Goal: Communication & Community: Participate in discussion

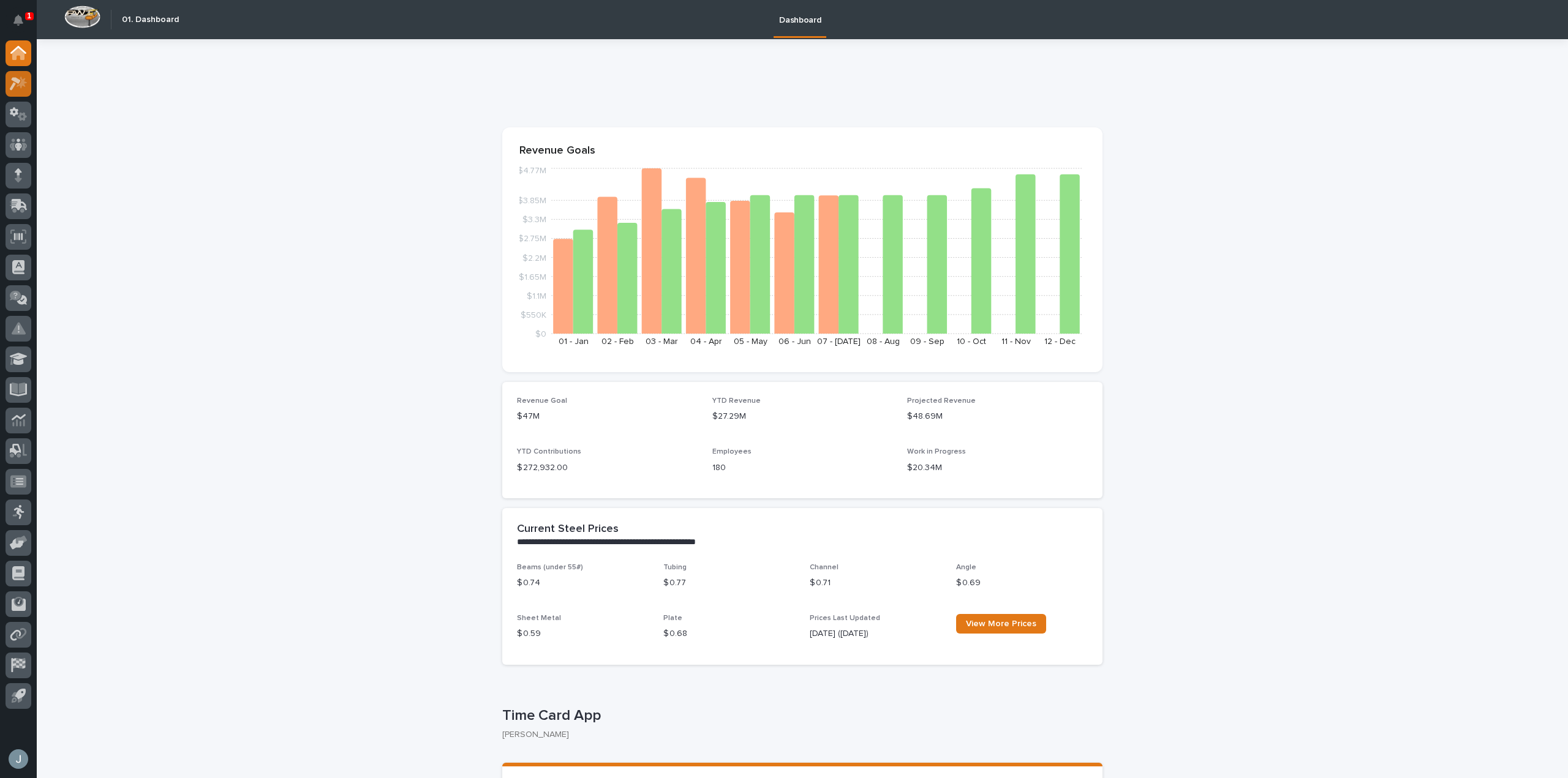
click at [21, 83] on icon at bounding box center [19, 84] width 18 height 14
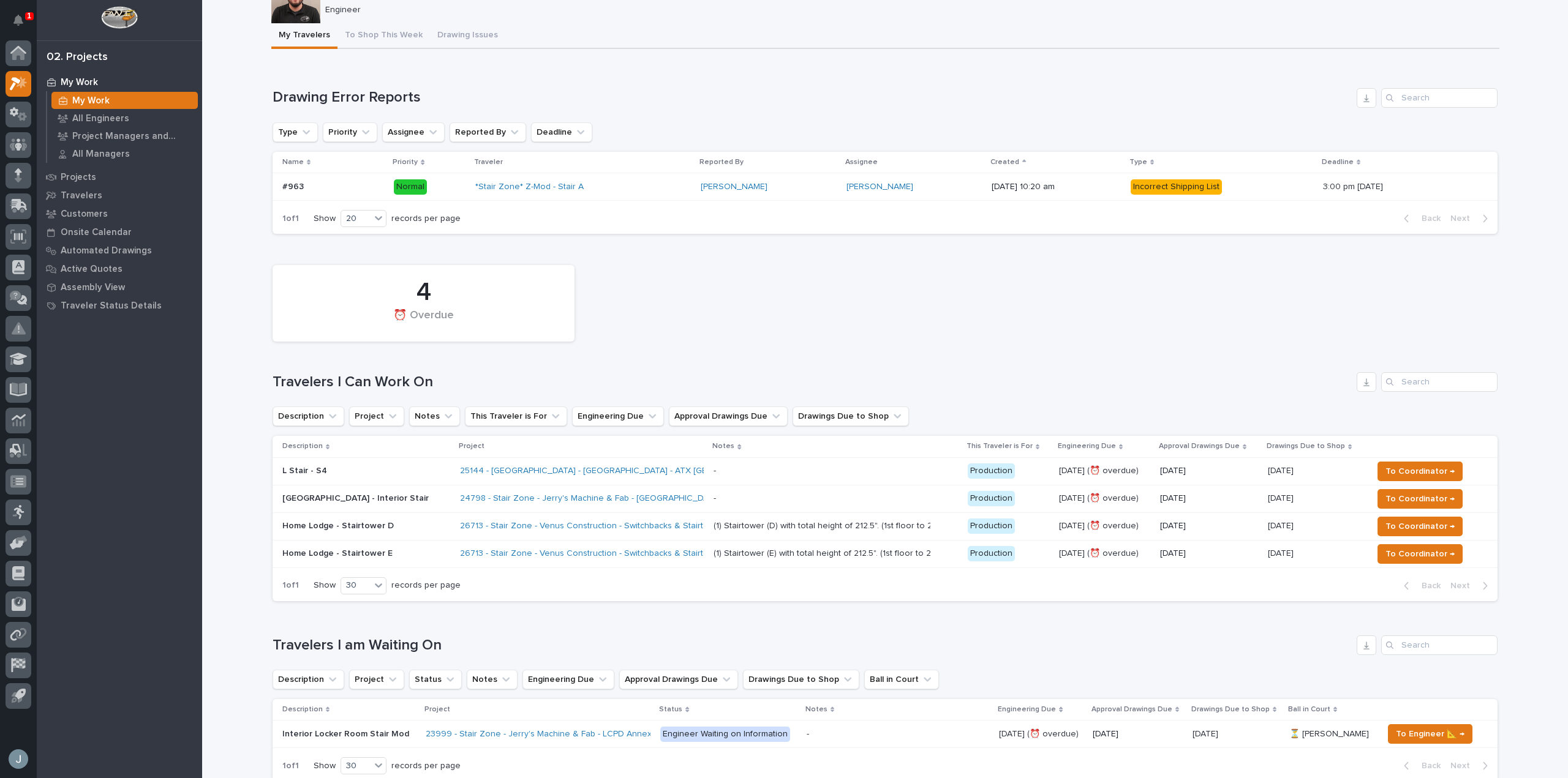
scroll to position [61, 0]
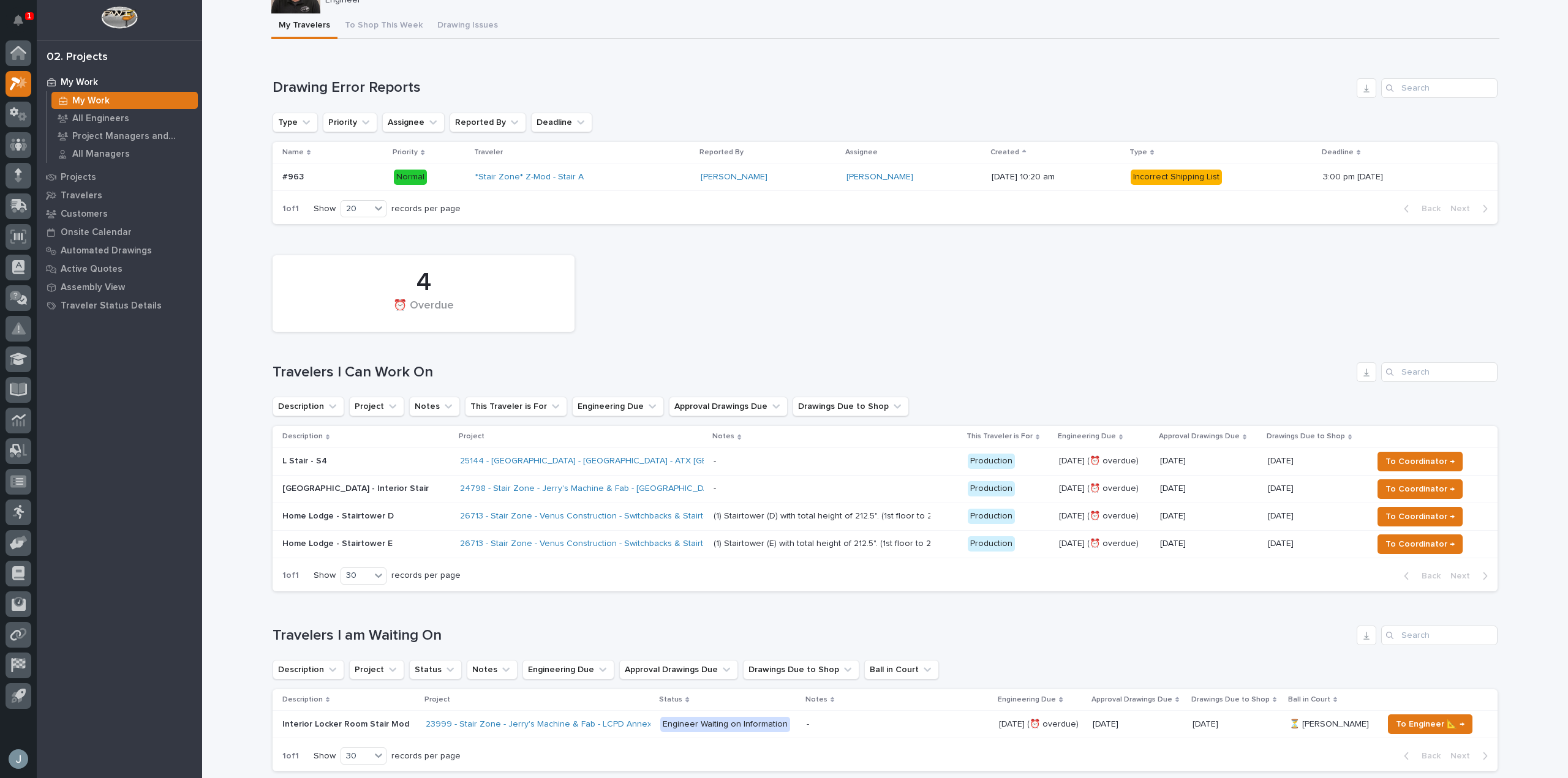
click at [744, 487] on p at bounding box center [820, 489] width 214 height 11
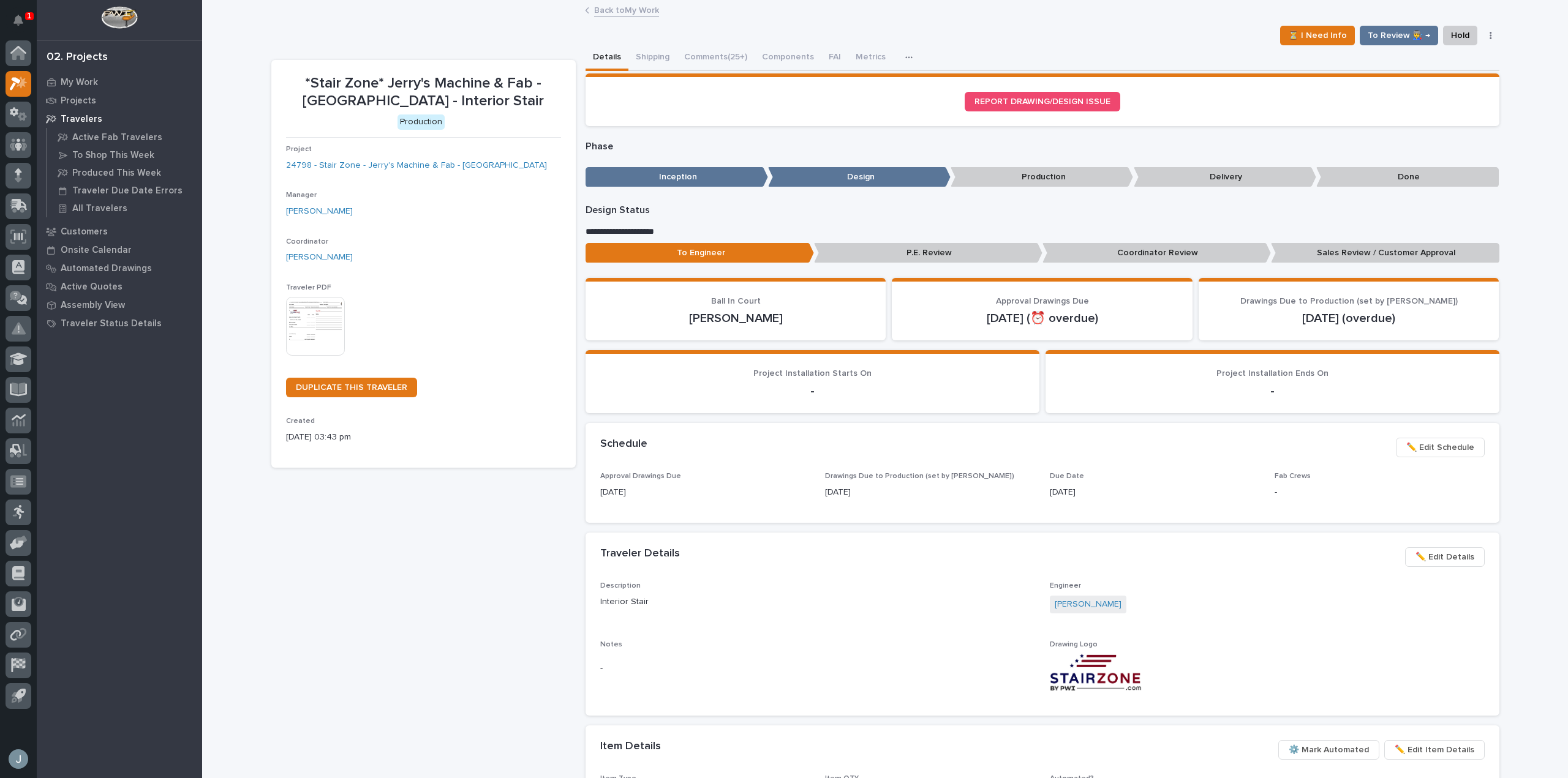
click at [71, 116] on p "Travelers" at bounding box center [81, 119] width 42 height 11
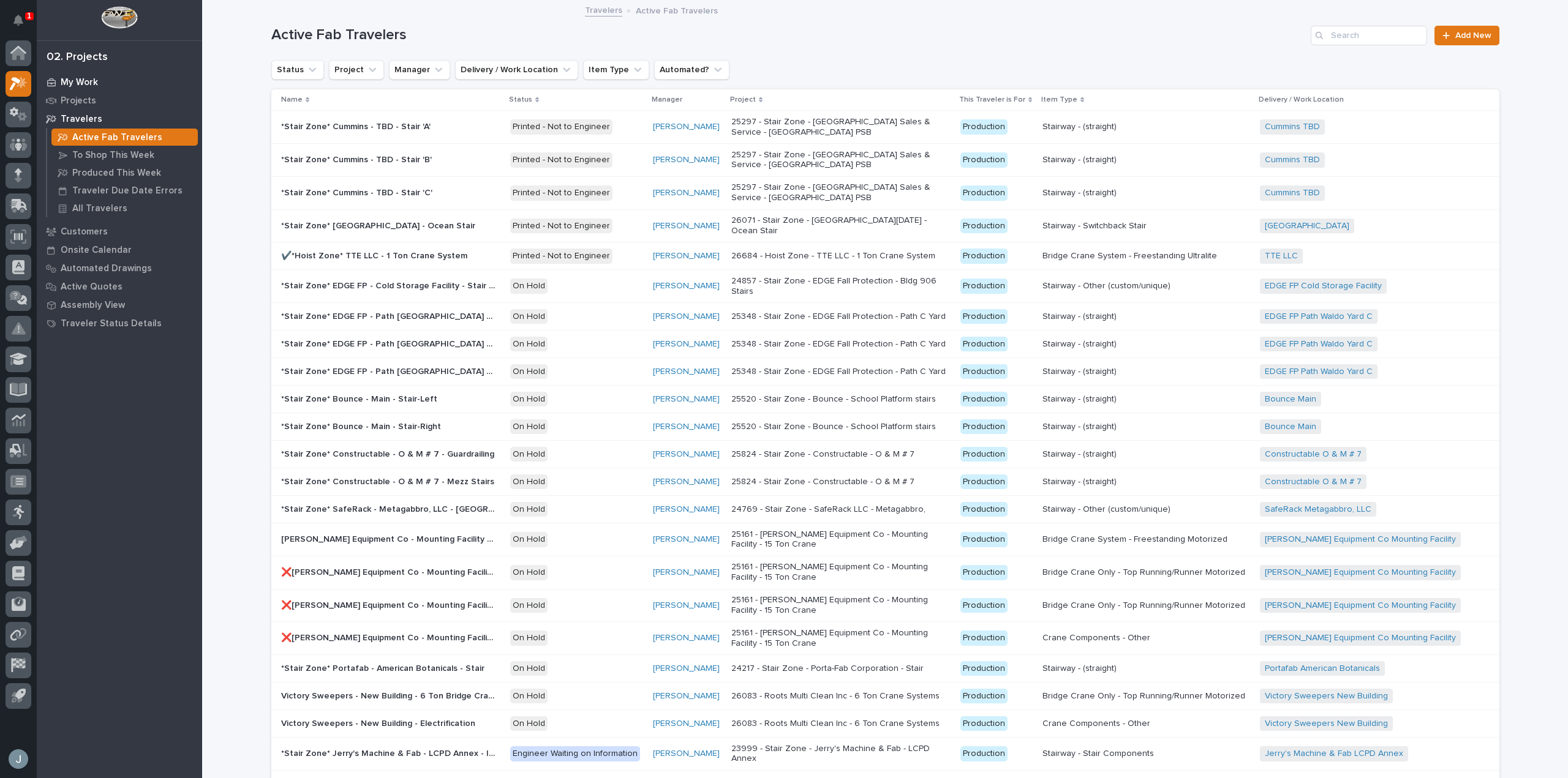
click at [84, 84] on p "My Work" at bounding box center [79, 83] width 37 height 11
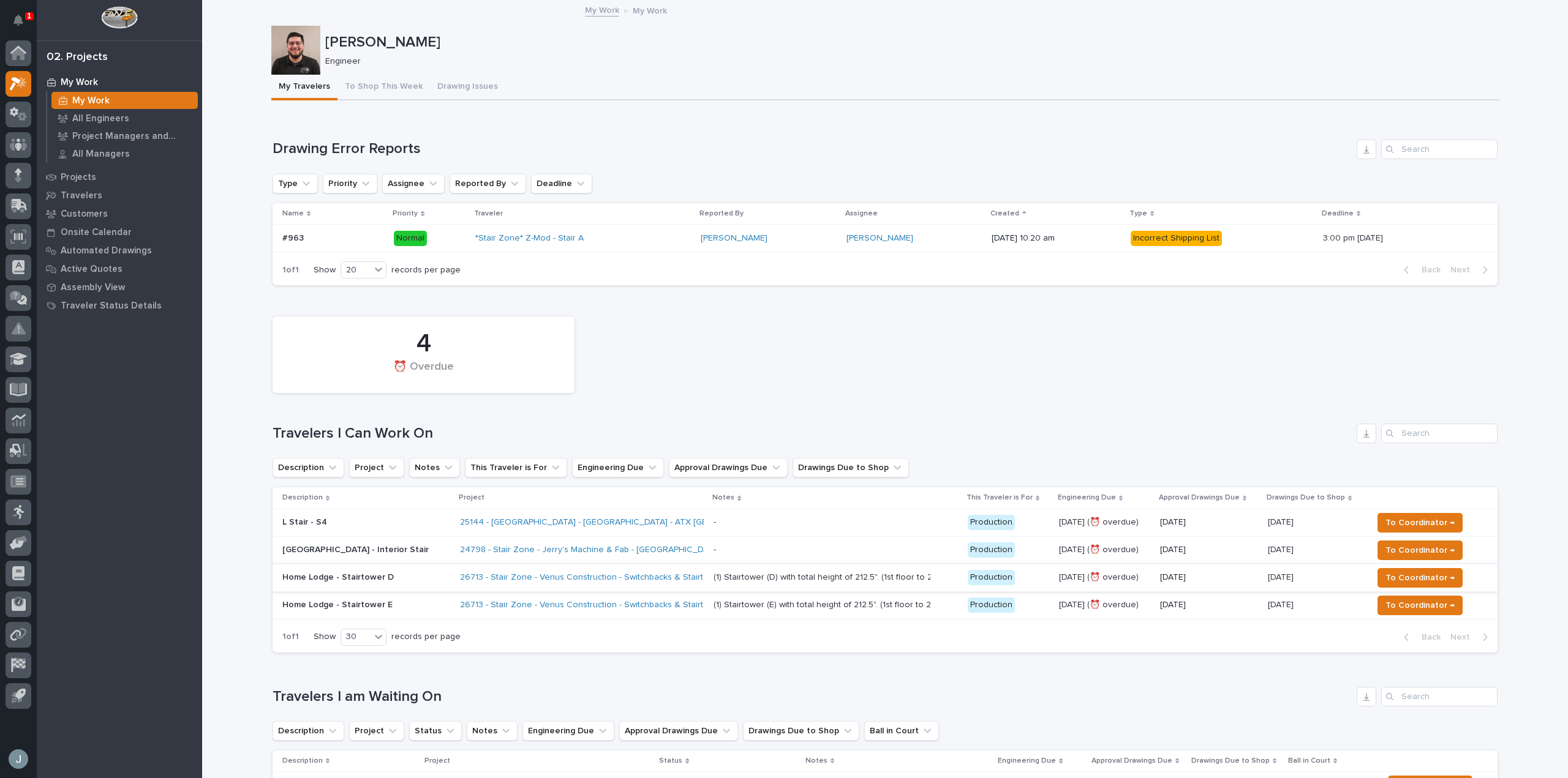
click at [830, 548] on p at bounding box center [820, 550] width 214 height 11
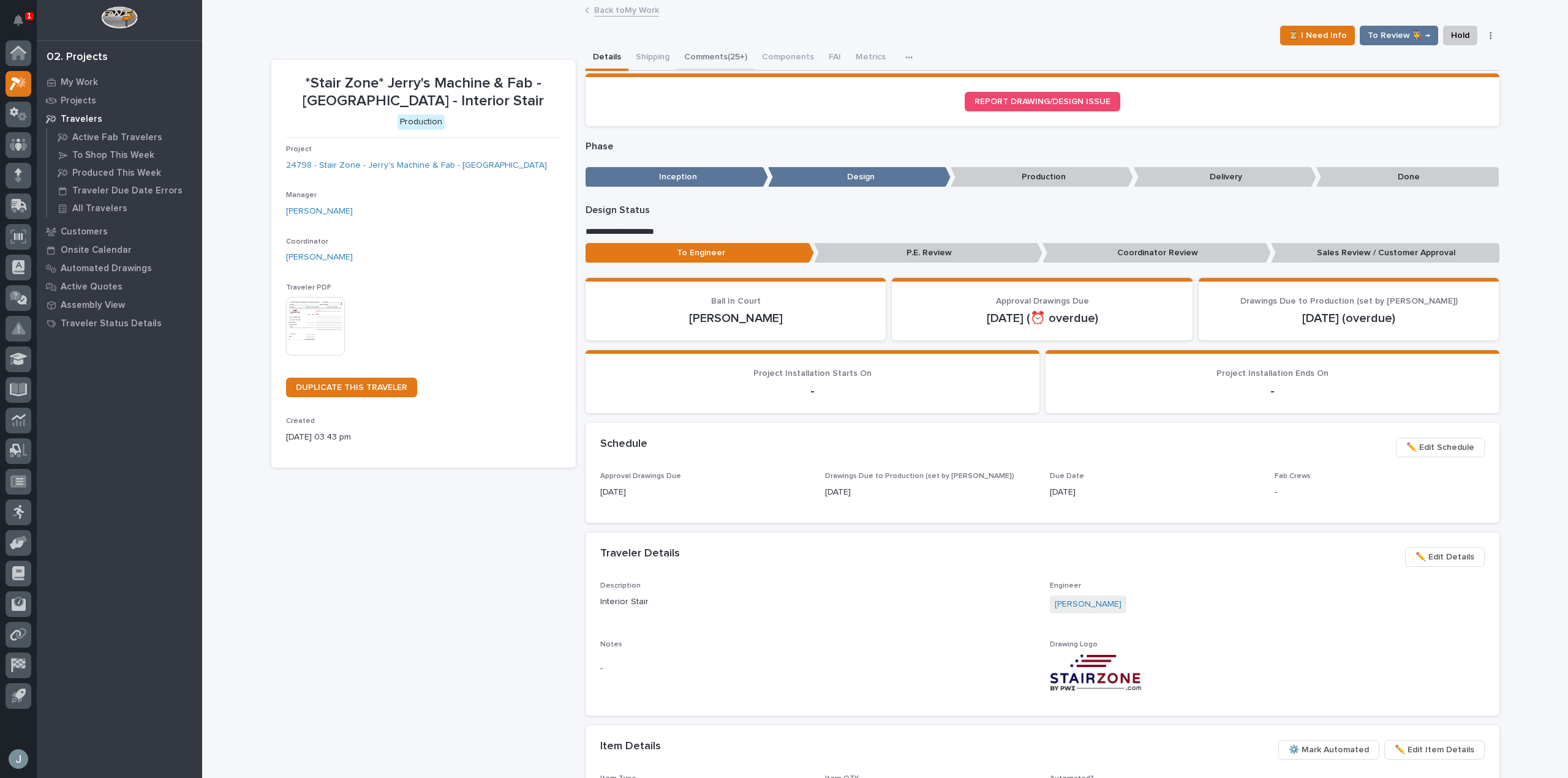
click at [727, 55] on button "Comments (25+)" at bounding box center [715, 58] width 78 height 26
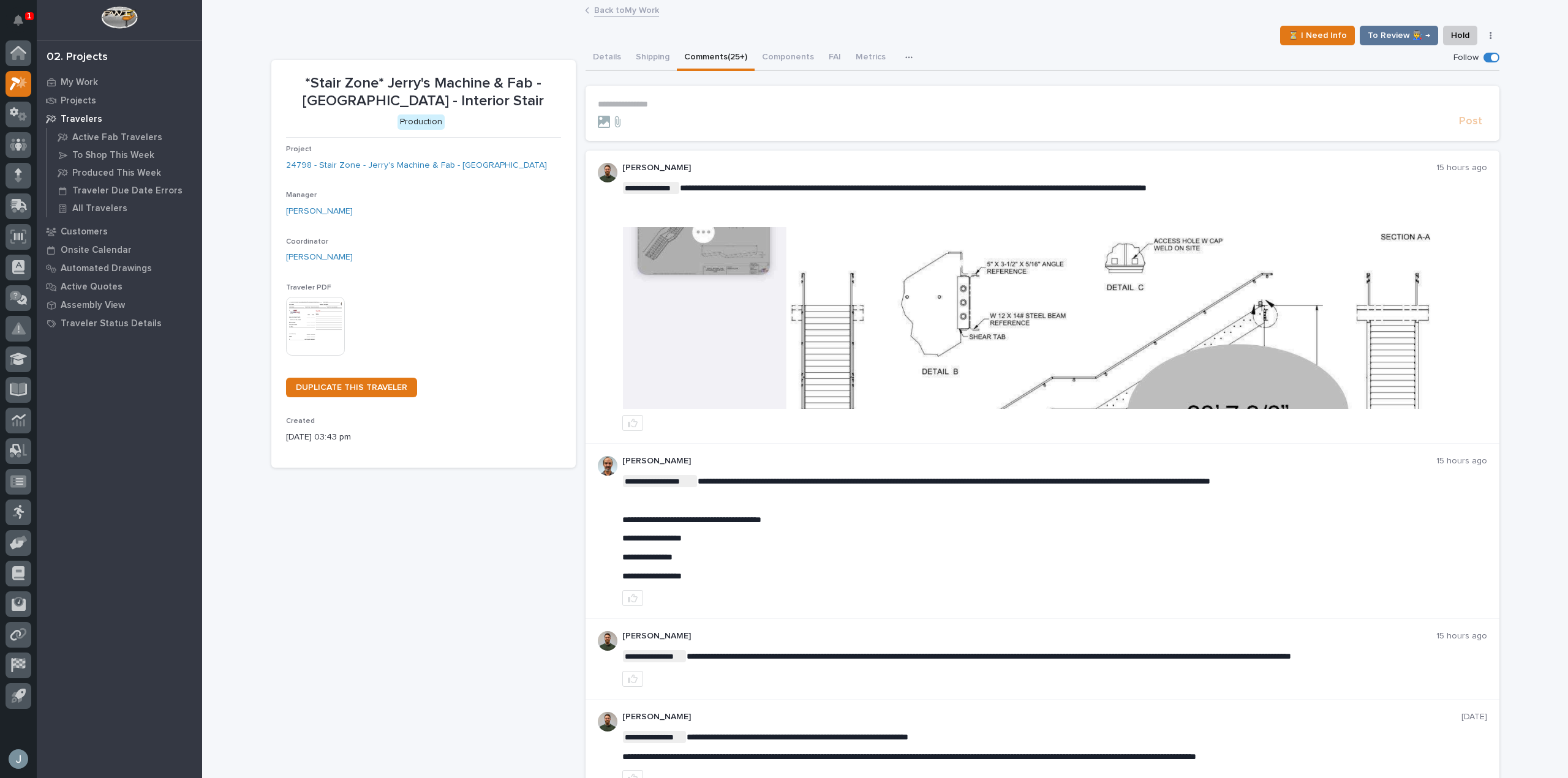
click at [1003, 273] on img at bounding box center [1055, 318] width 863 height 182
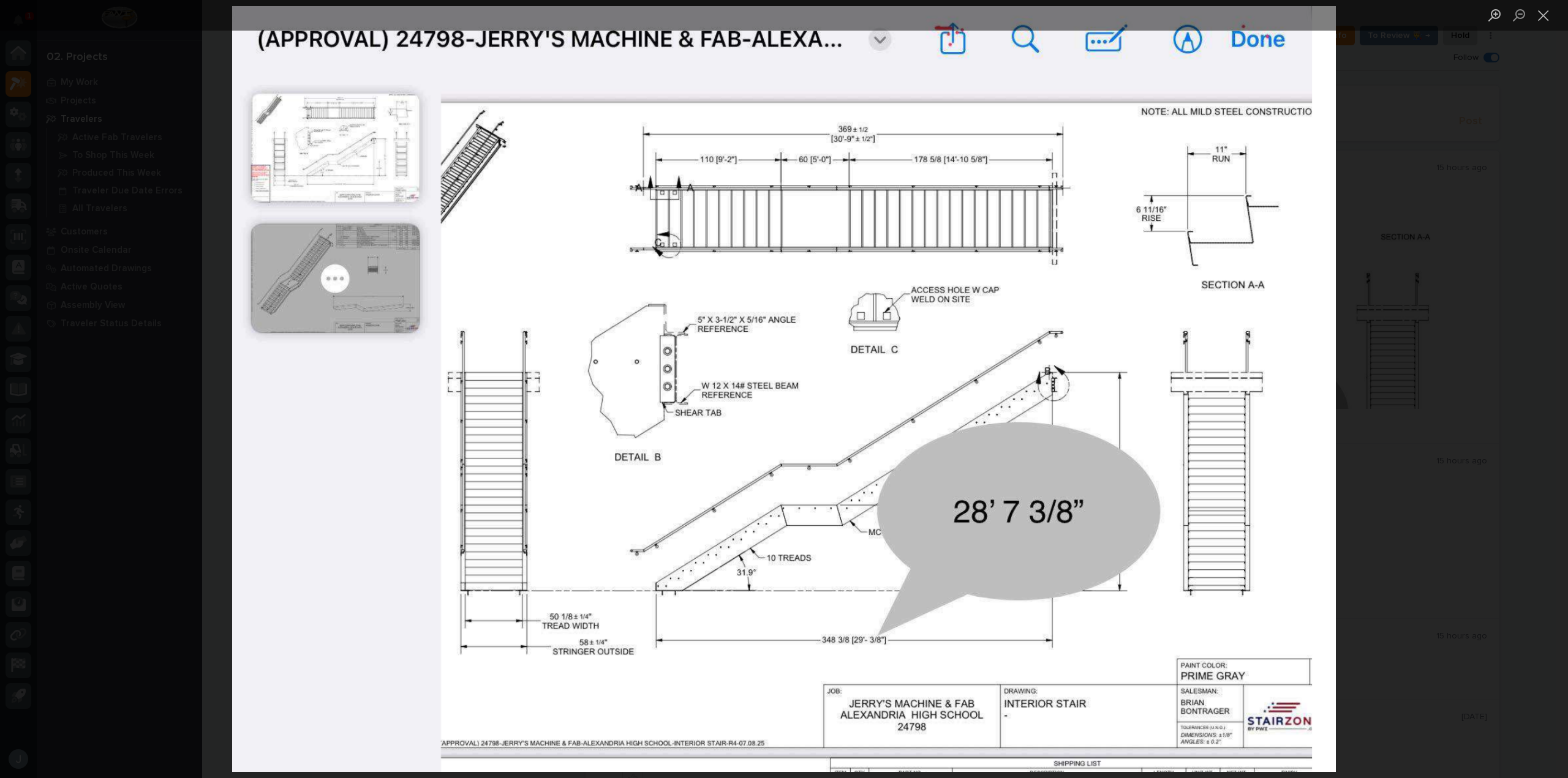
click at [562, 140] on img "Lightbox" at bounding box center [784, 389] width 1104 height 766
click at [1209, 142] on img "Lightbox" at bounding box center [784, 389] width 1104 height 766
click at [1539, 42] on div "Lightbox" at bounding box center [784, 389] width 1568 height 778
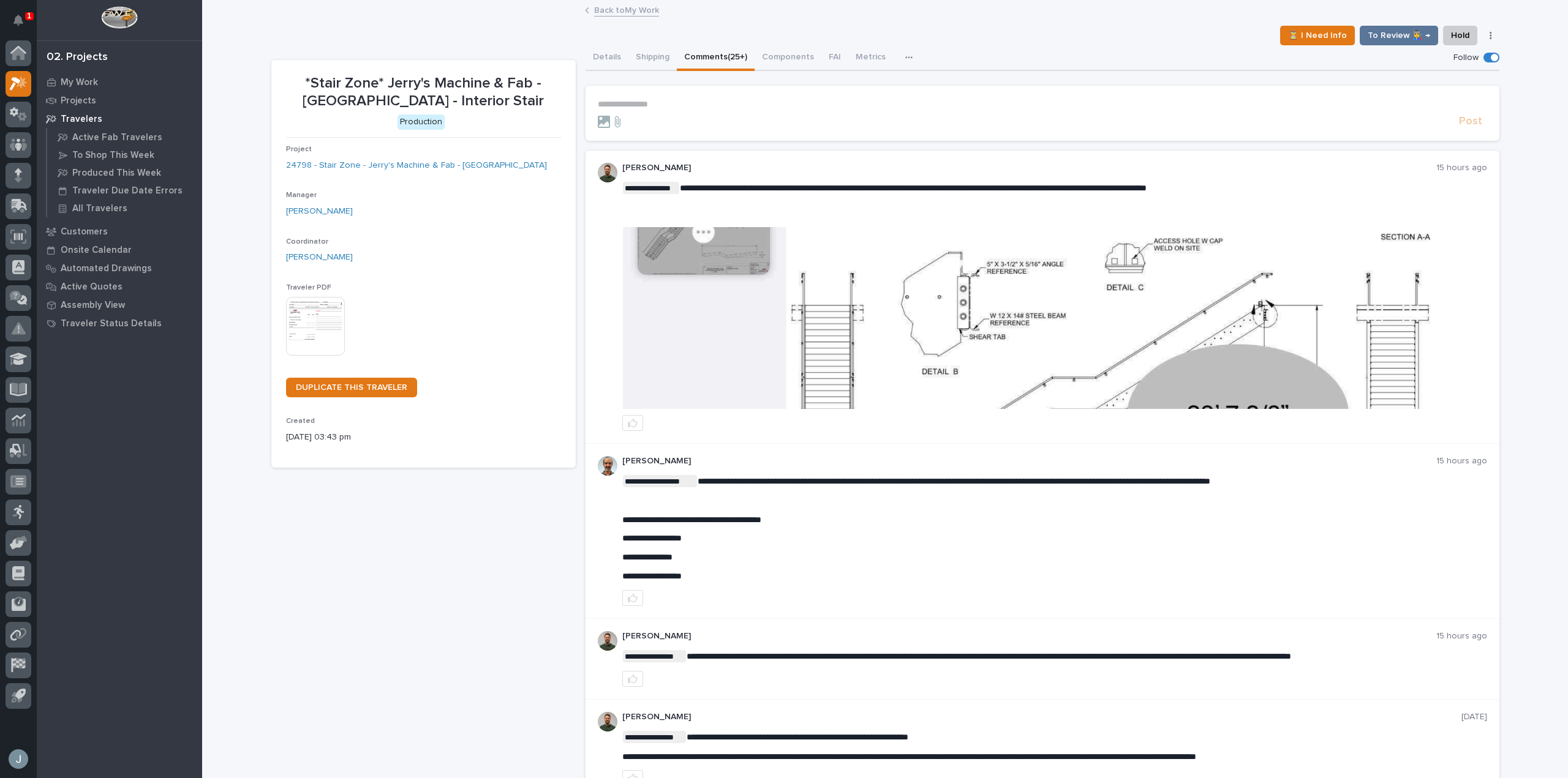
scroll to position [86, 0]
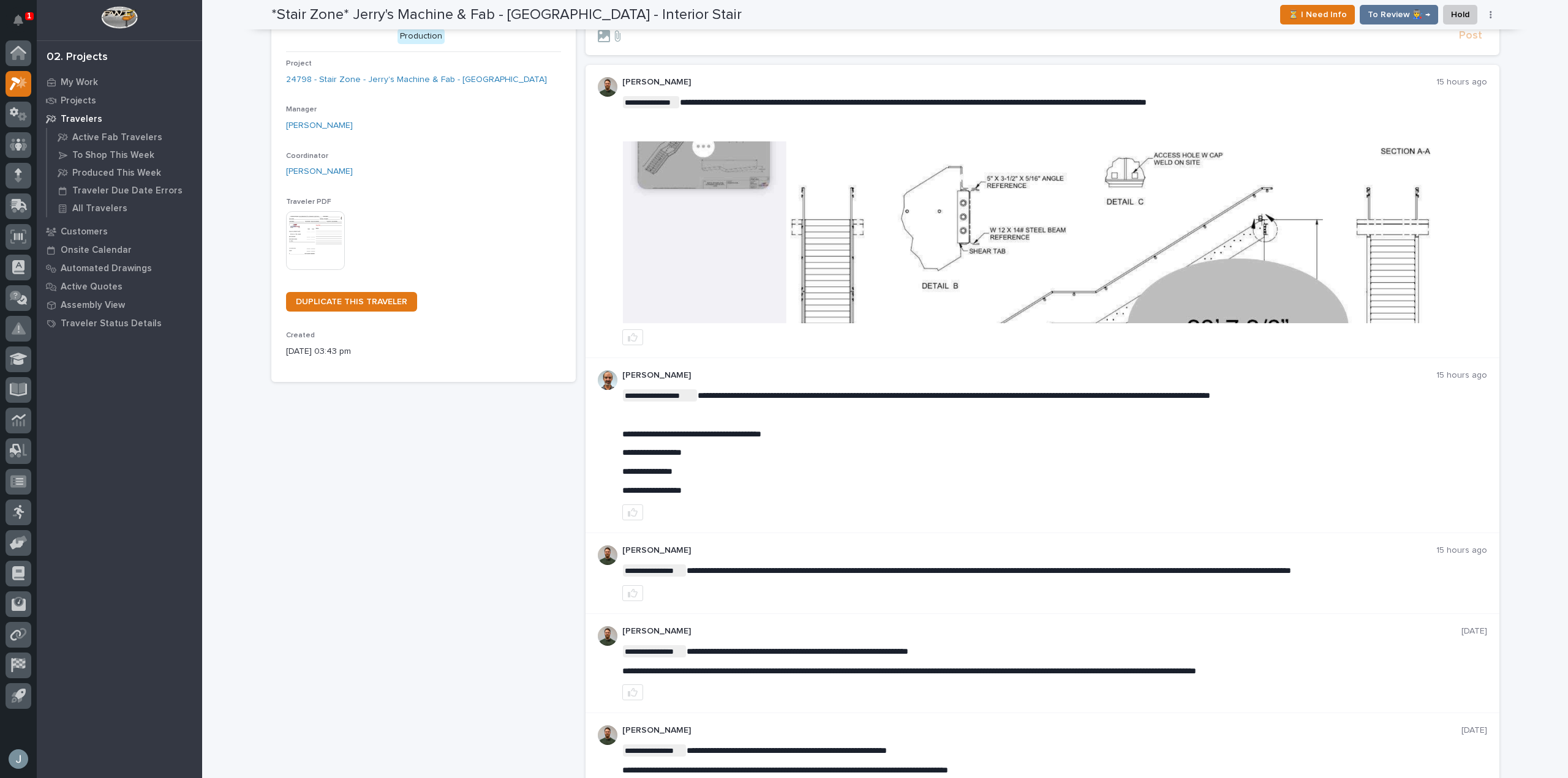
click at [96, 120] on p "Travelers" at bounding box center [81, 119] width 42 height 11
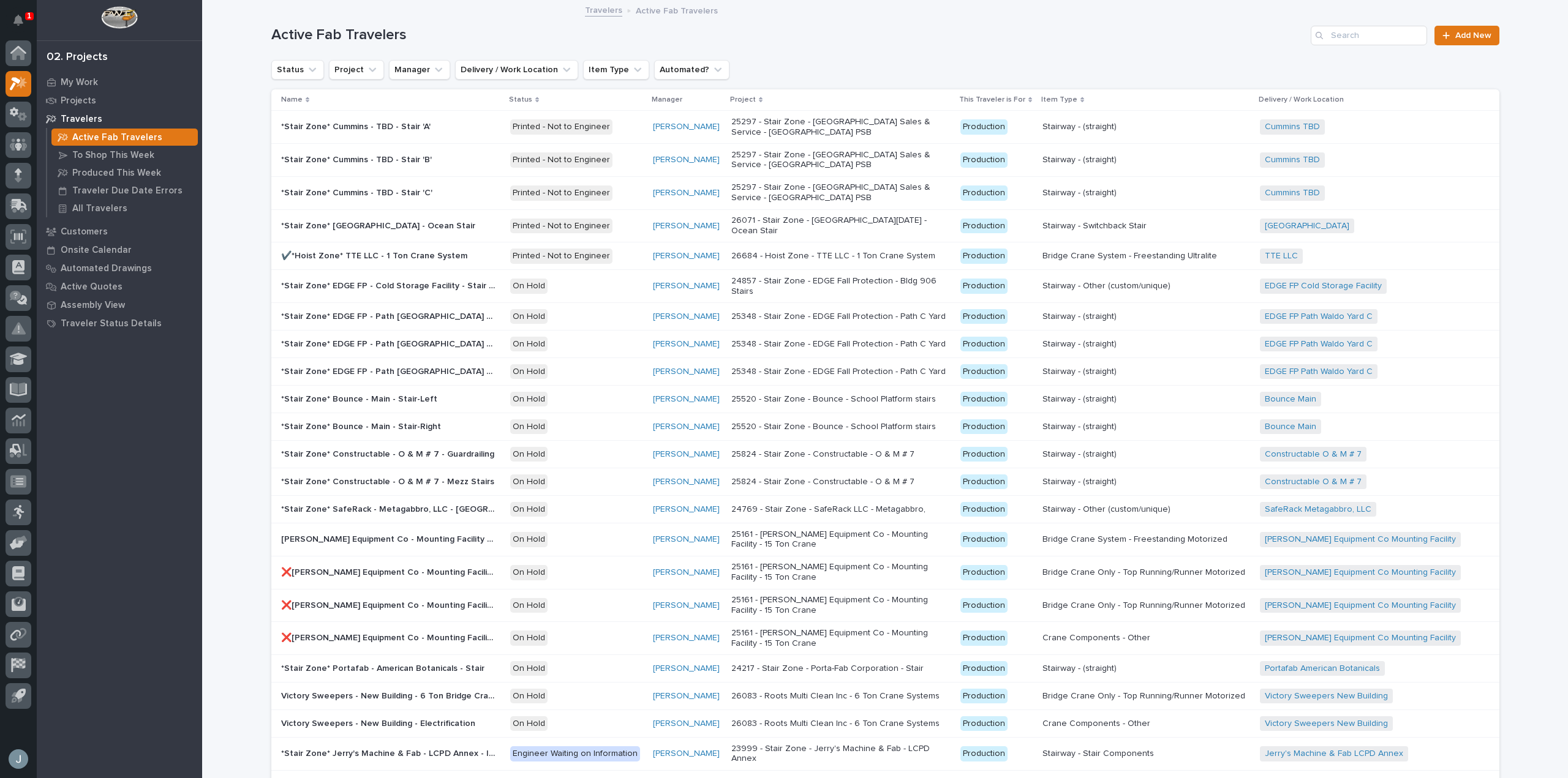
click at [1319, 36] on div "Search" at bounding box center [1320, 36] width 20 height 20
click at [1341, 38] on input "Search" at bounding box center [1368, 36] width 117 height 20
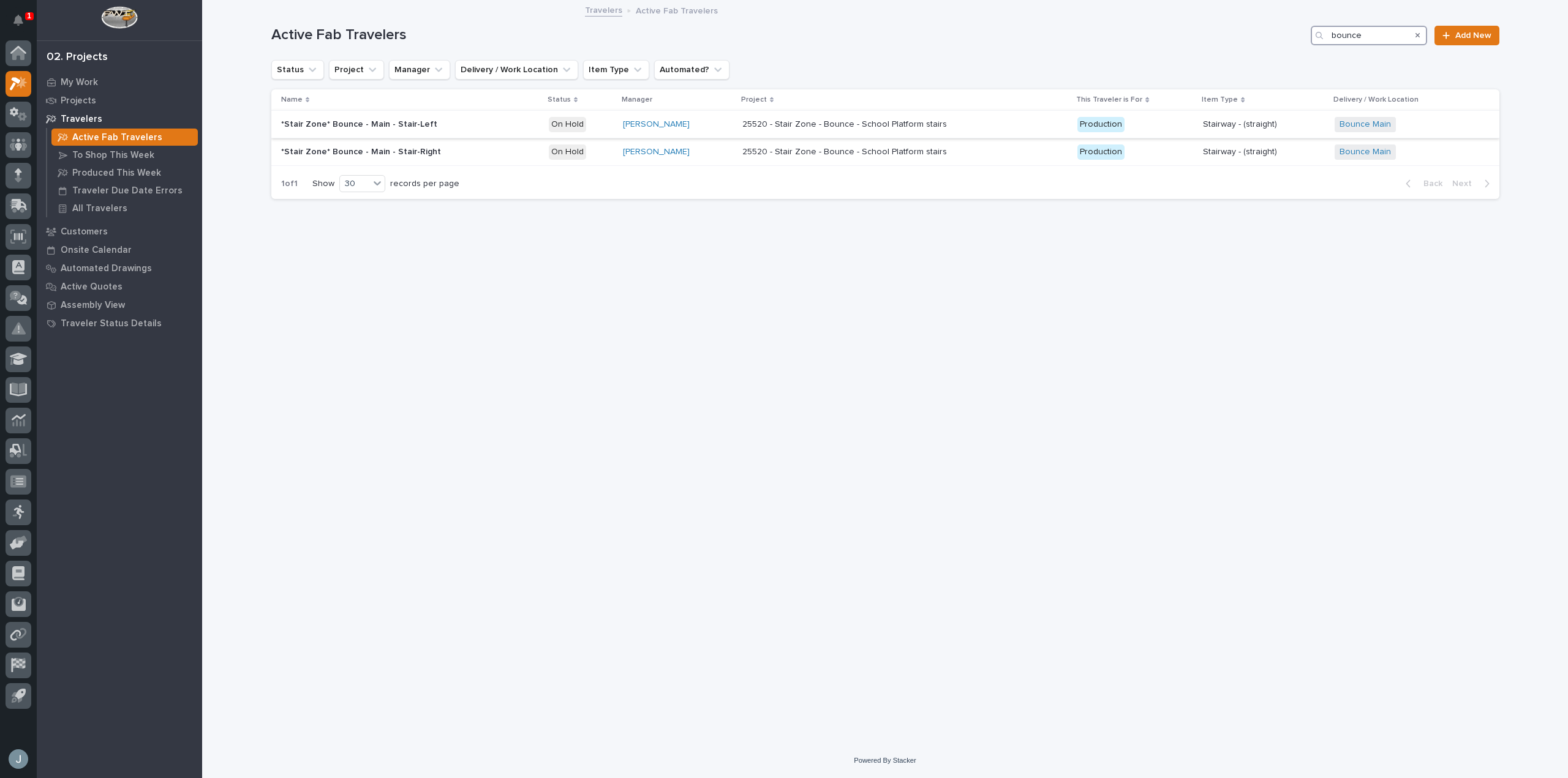
type input "bounce"
click at [461, 127] on p at bounding box center [388, 125] width 214 height 11
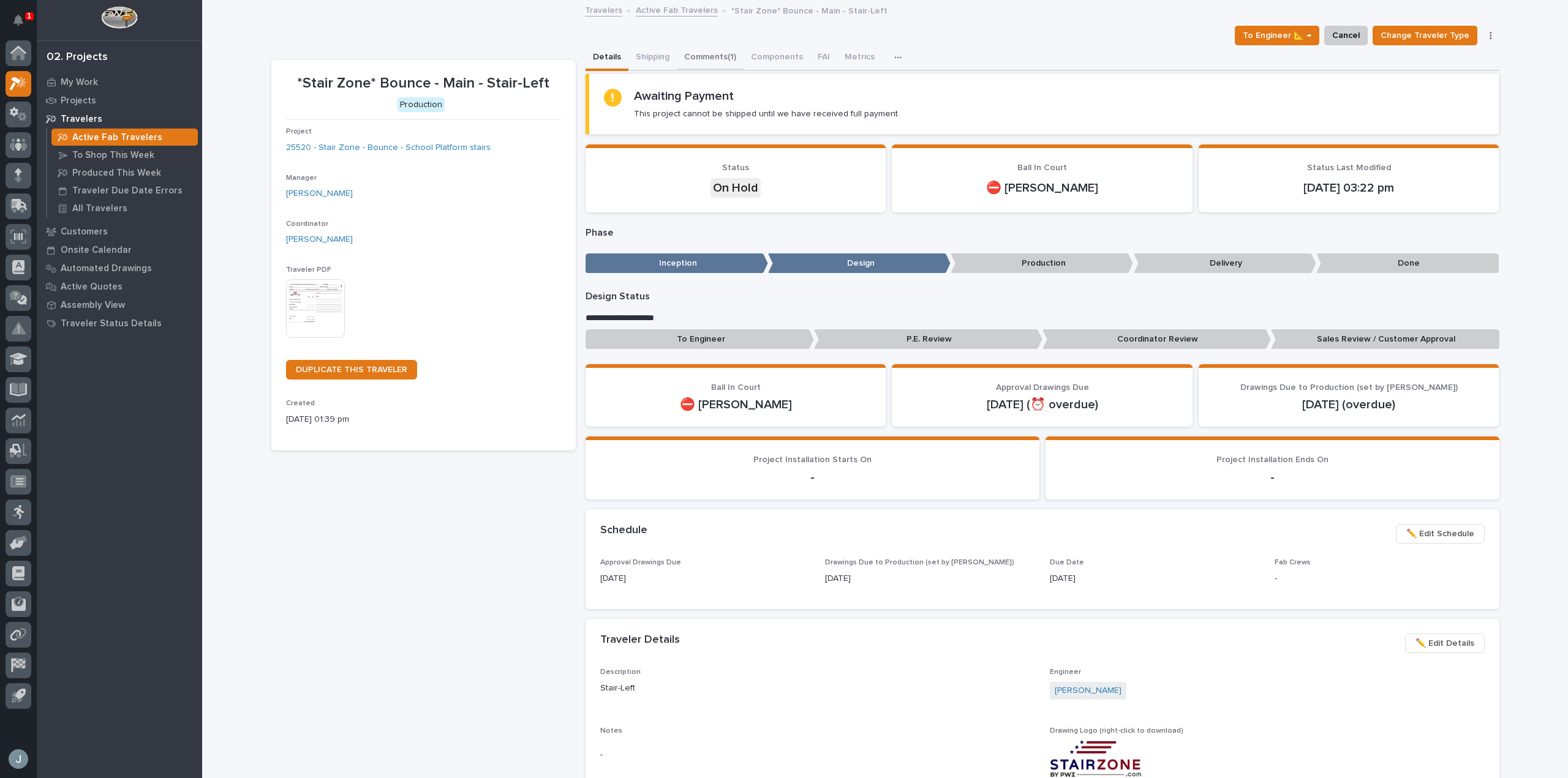
click at [710, 52] on button "Comments (1)" at bounding box center [710, 58] width 67 height 26
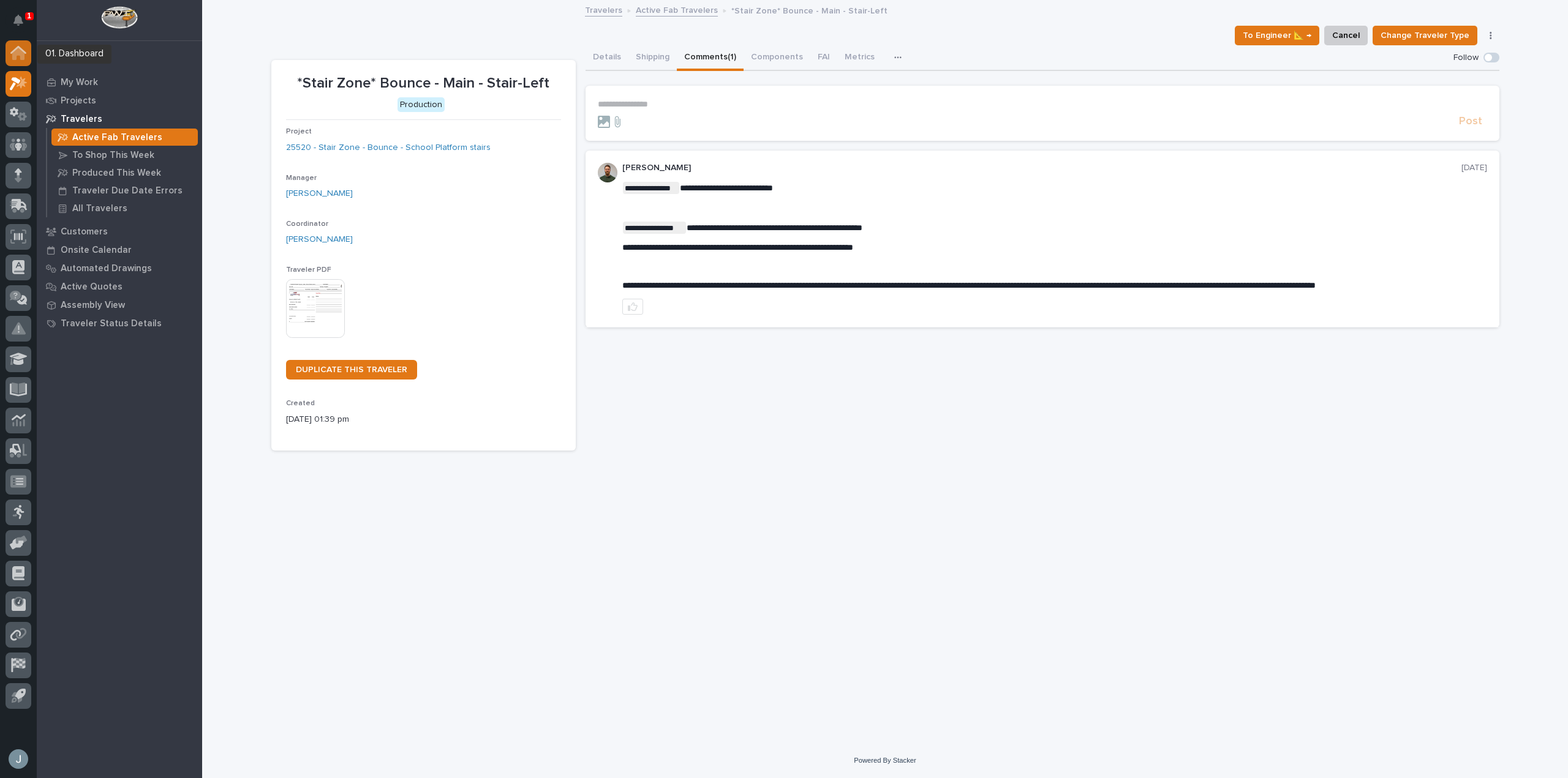
click at [27, 56] on div at bounding box center [18, 53] width 26 height 26
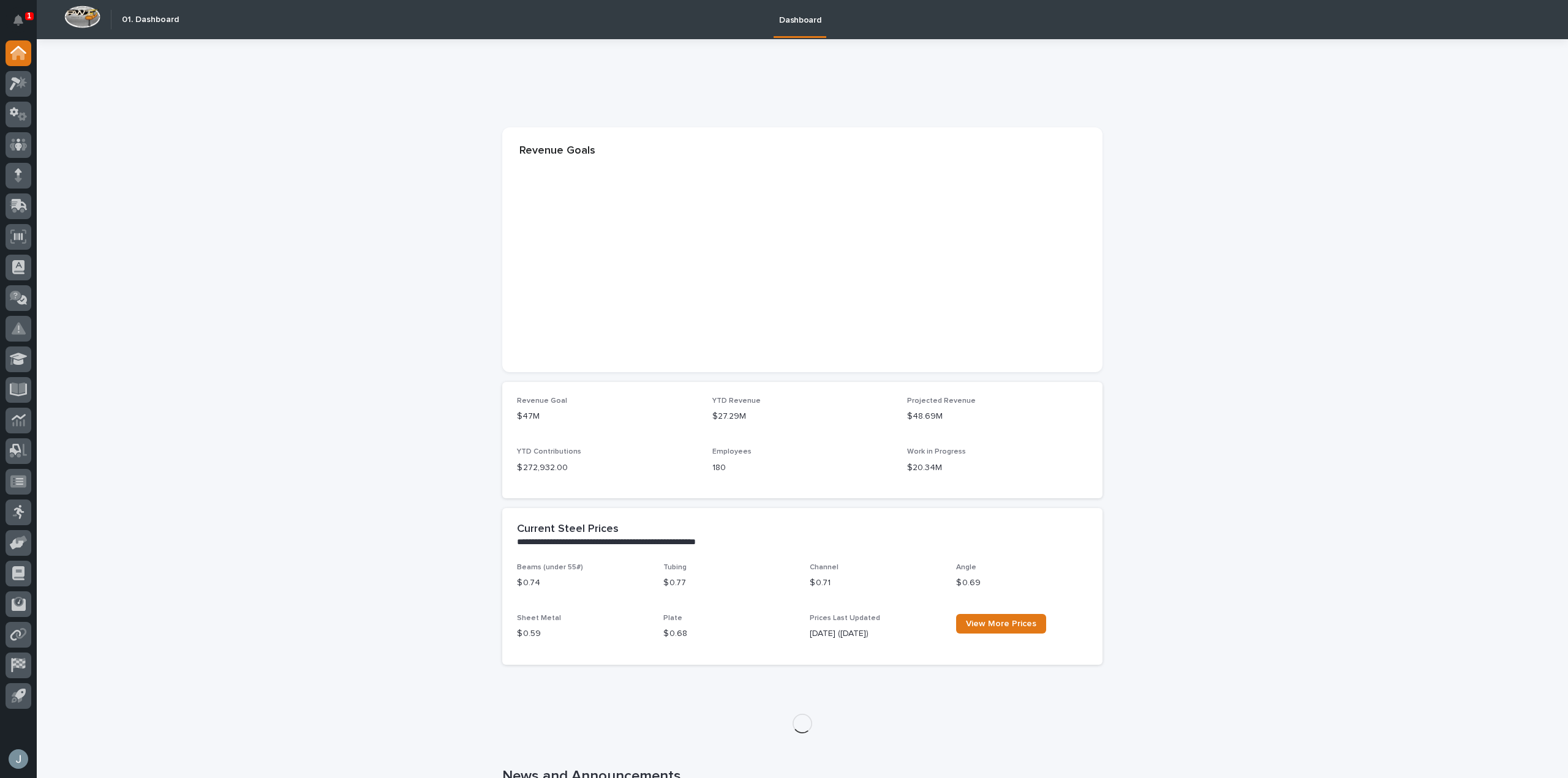
click at [27, 22] on button "Notifications" at bounding box center [18, 20] width 26 height 26
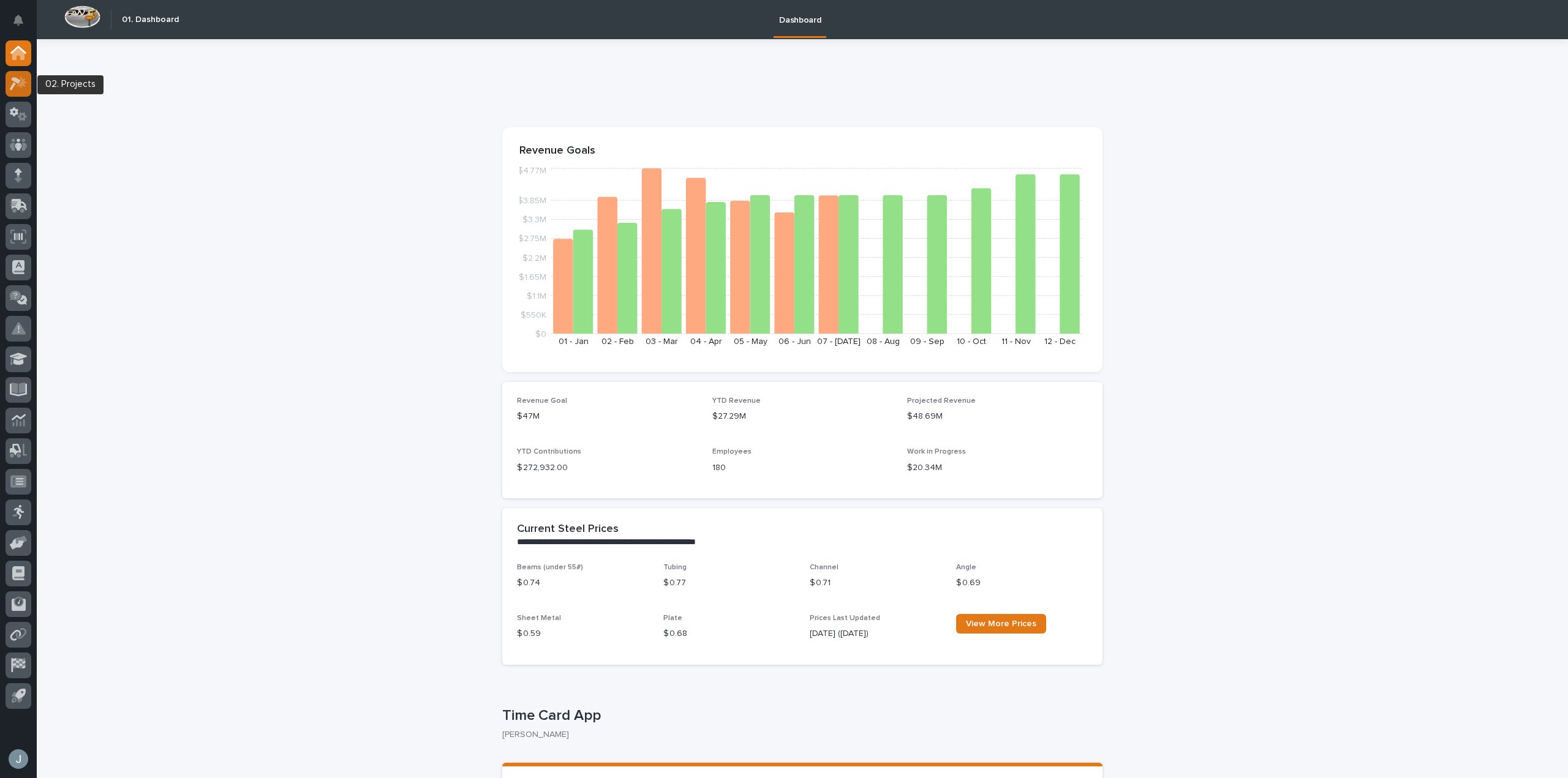
click at [10, 86] on icon at bounding box center [19, 84] width 18 height 14
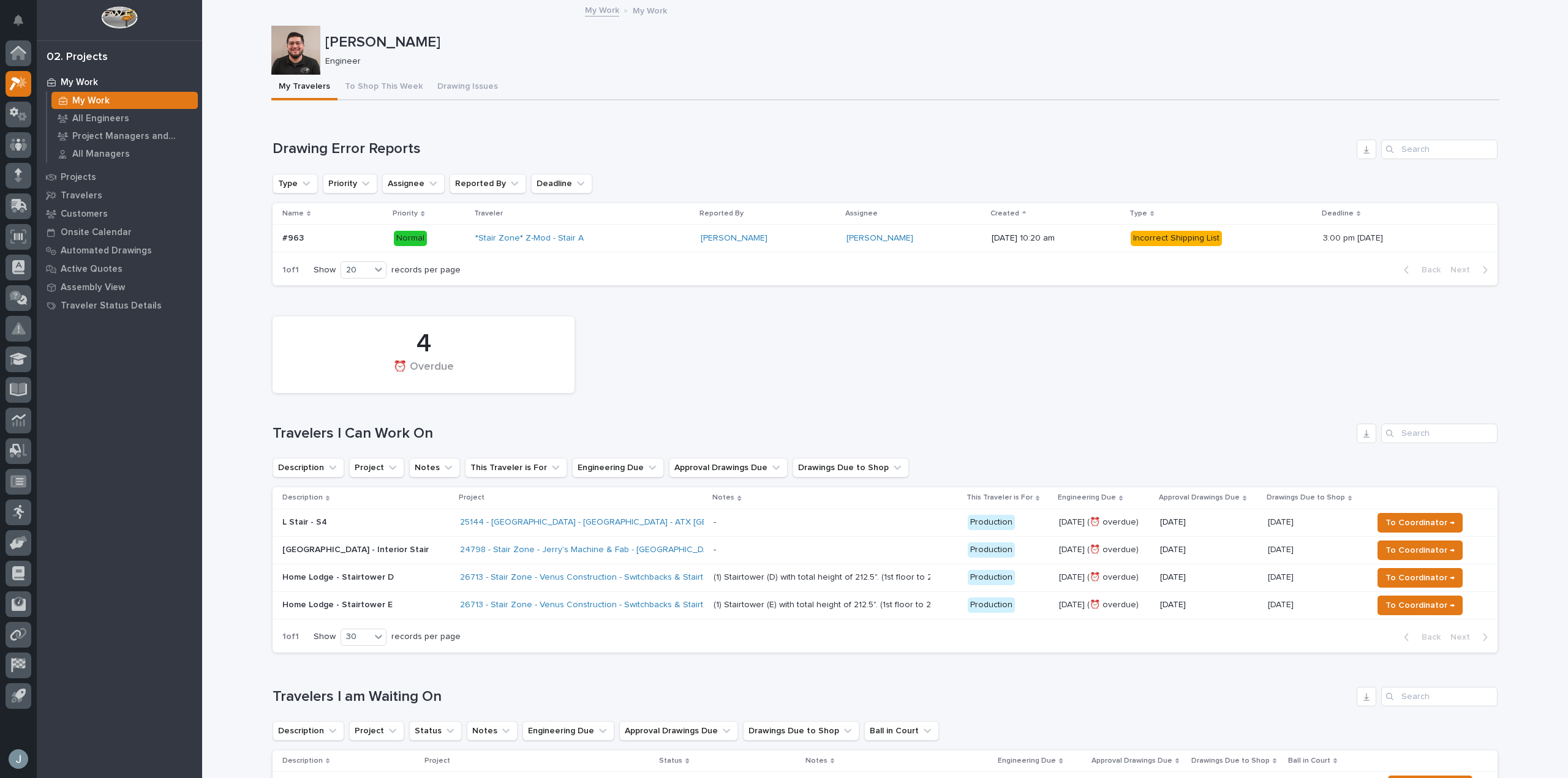
click at [754, 556] on div "- -" at bounding box center [835, 550] width 244 height 20
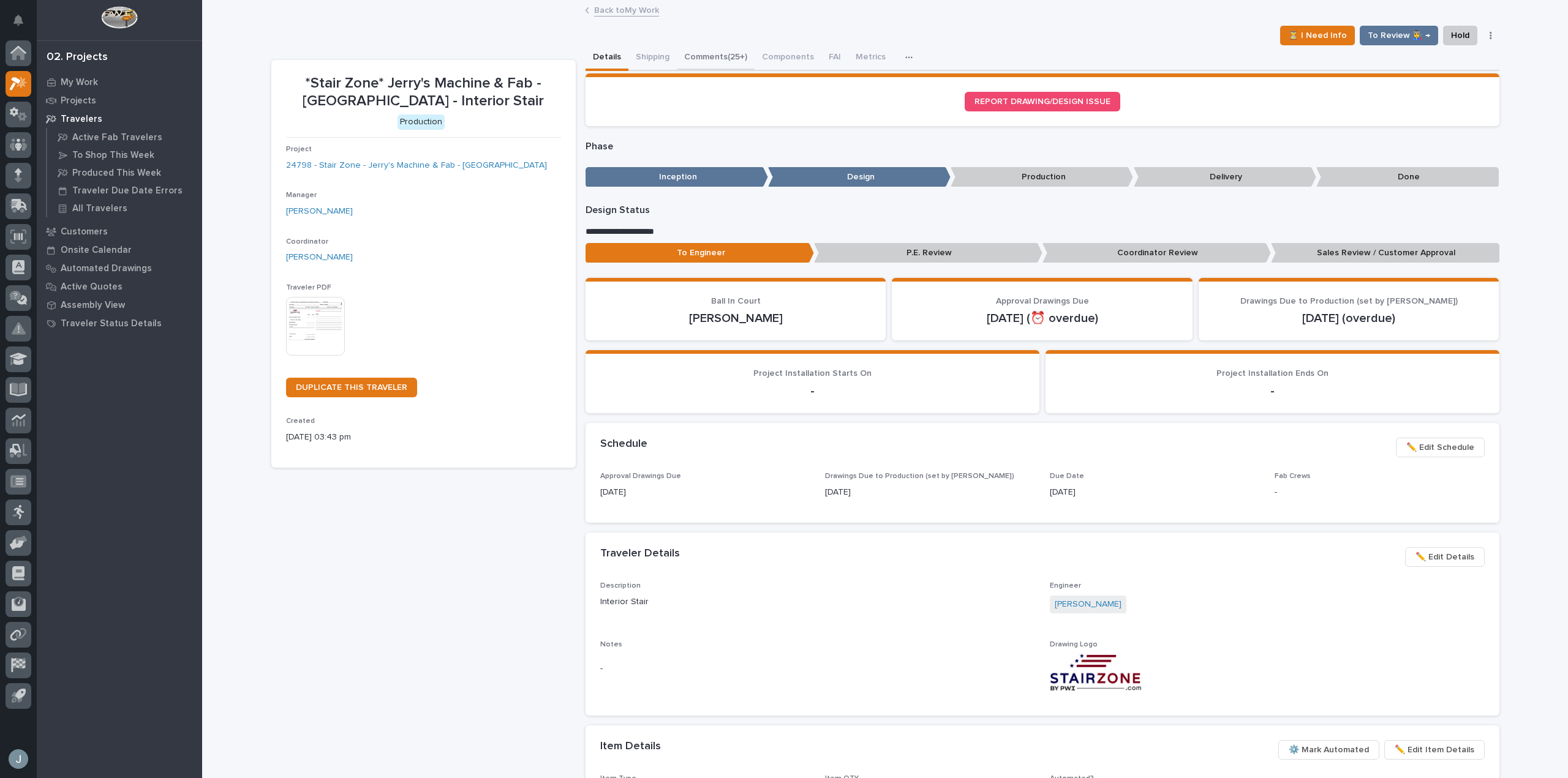
click at [714, 55] on button "Comments (25+)" at bounding box center [715, 58] width 78 height 26
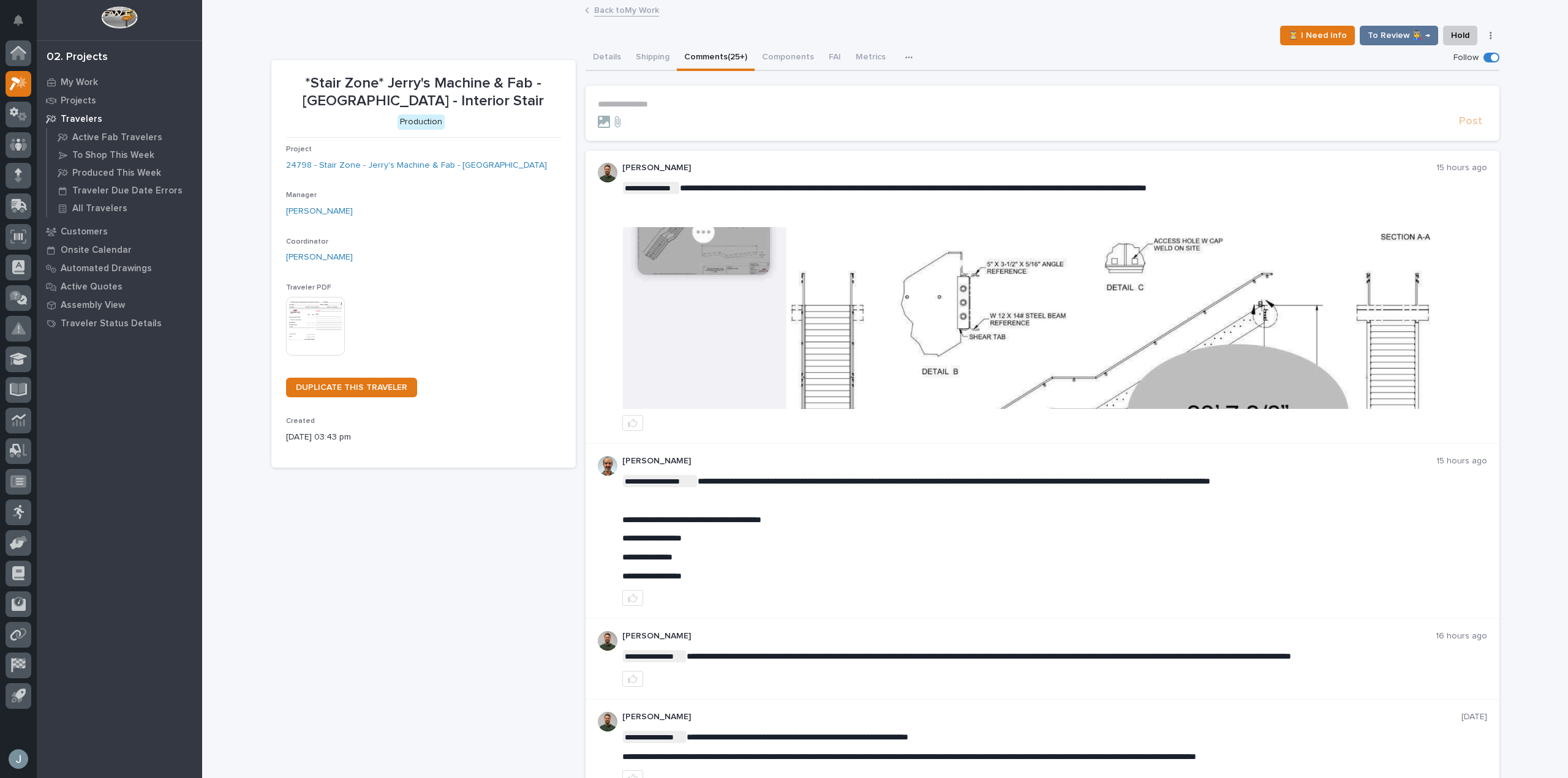
click at [1030, 301] on img at bounding box center [1055, 318] width 863 height 182
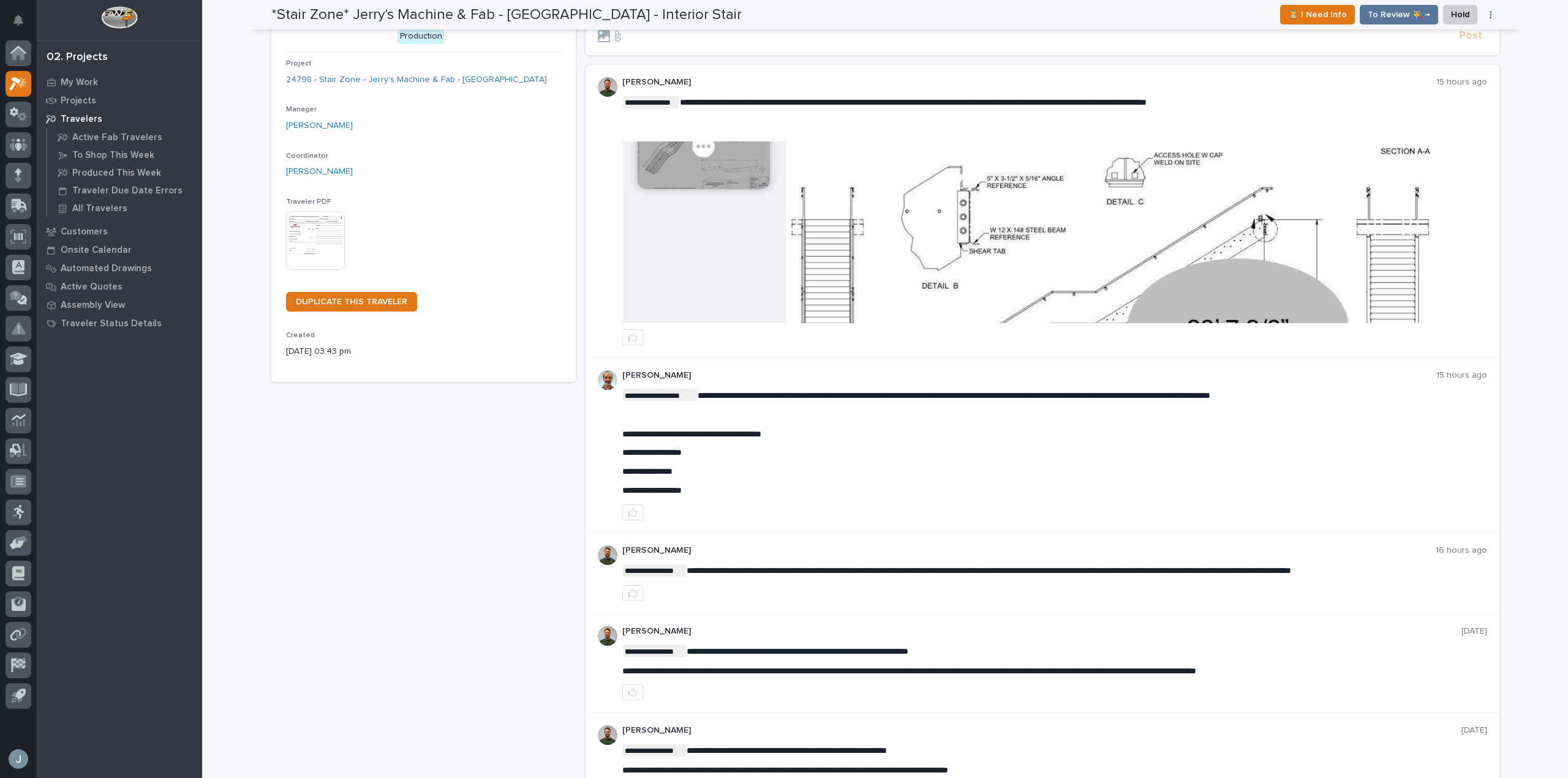
click at [1268, 271] on img at bounding box center [1055, 233] width 863 height 182
click at [1164, 240] on img at bounding box center [1055, 233] width 863 height 182
click at [1272, 135] on div "**********" at bounding box center [1055, 213] width 865 height 233
click at [1331, 187] on img at bounding box center [1055, 233] width 863 height 182
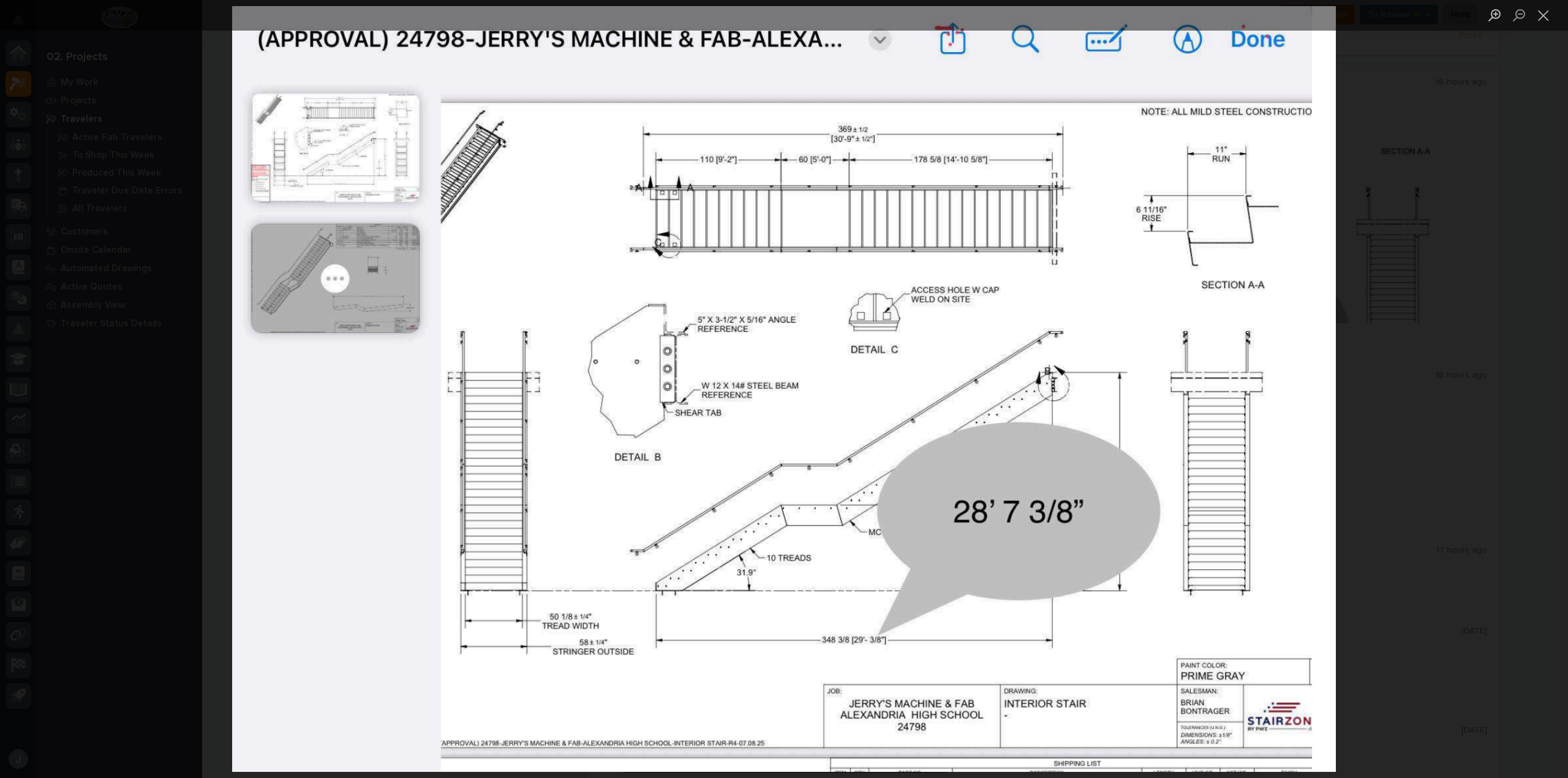
click at [398, 239] on img "Lightbox" at bounding box center [784, 389] width 1104 height 766
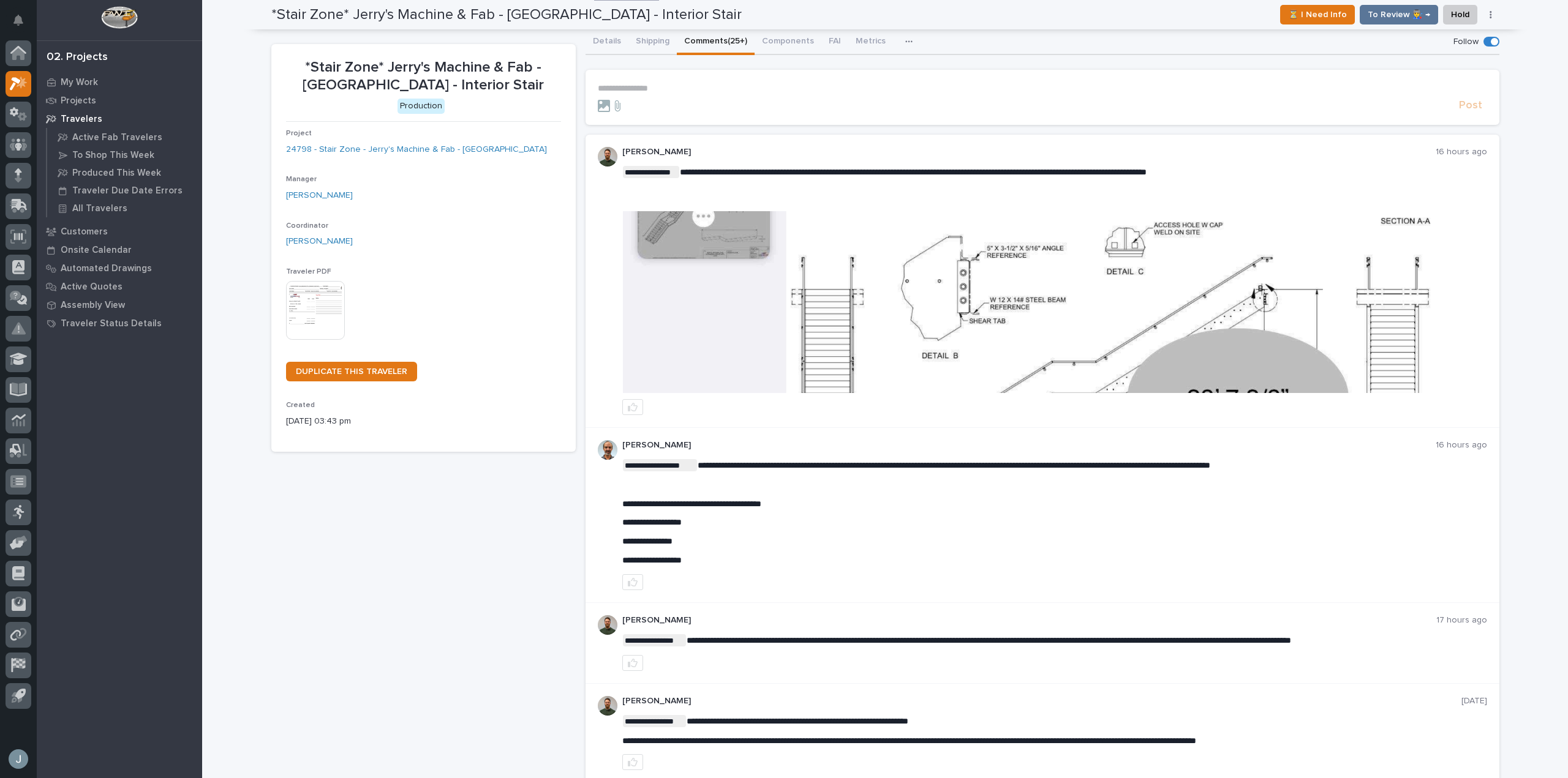
scroll to position [0, 0]
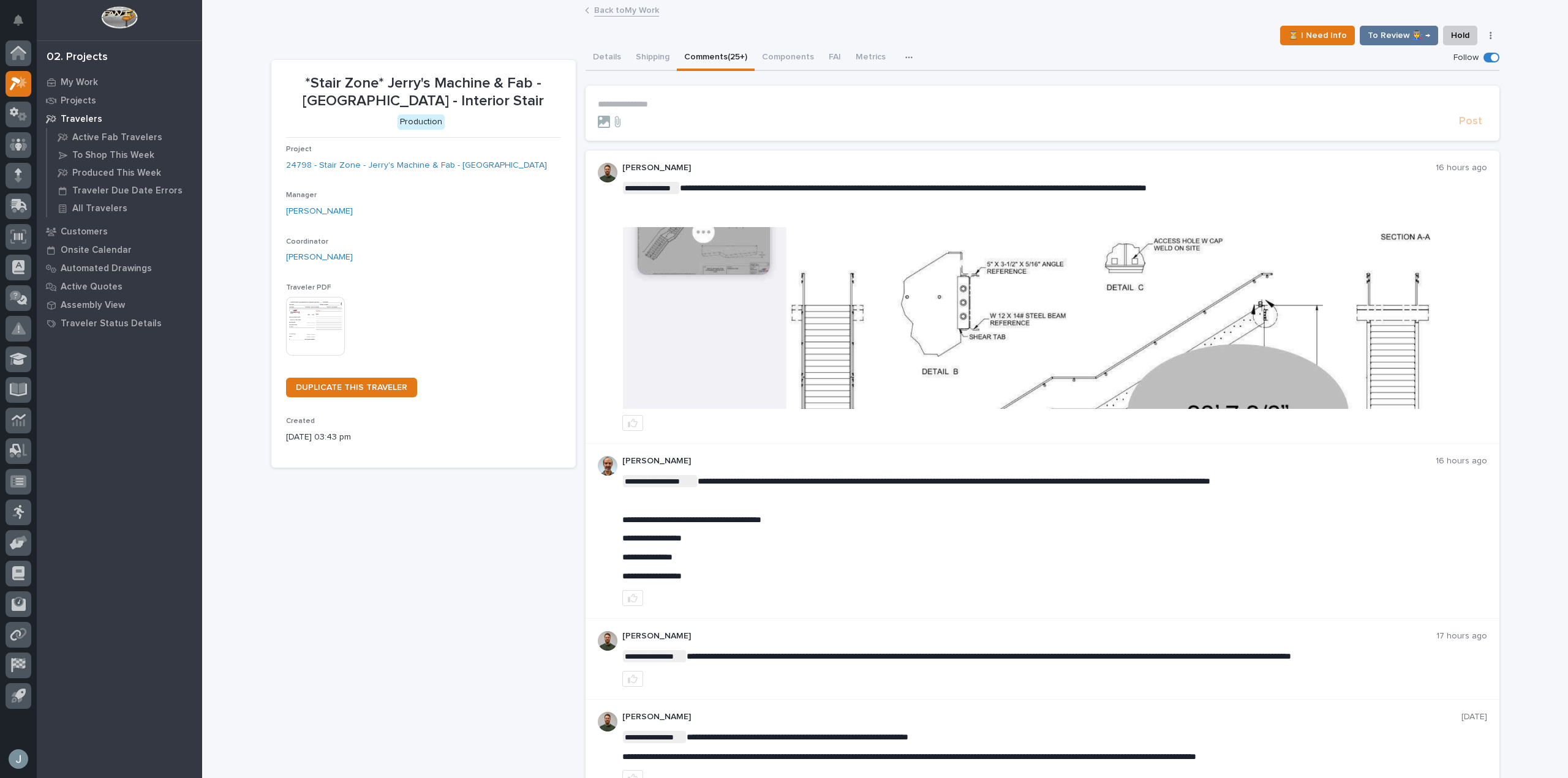
click at [699, 101] on p "**********" at bounding box center [1041, 104] width 889 height 11
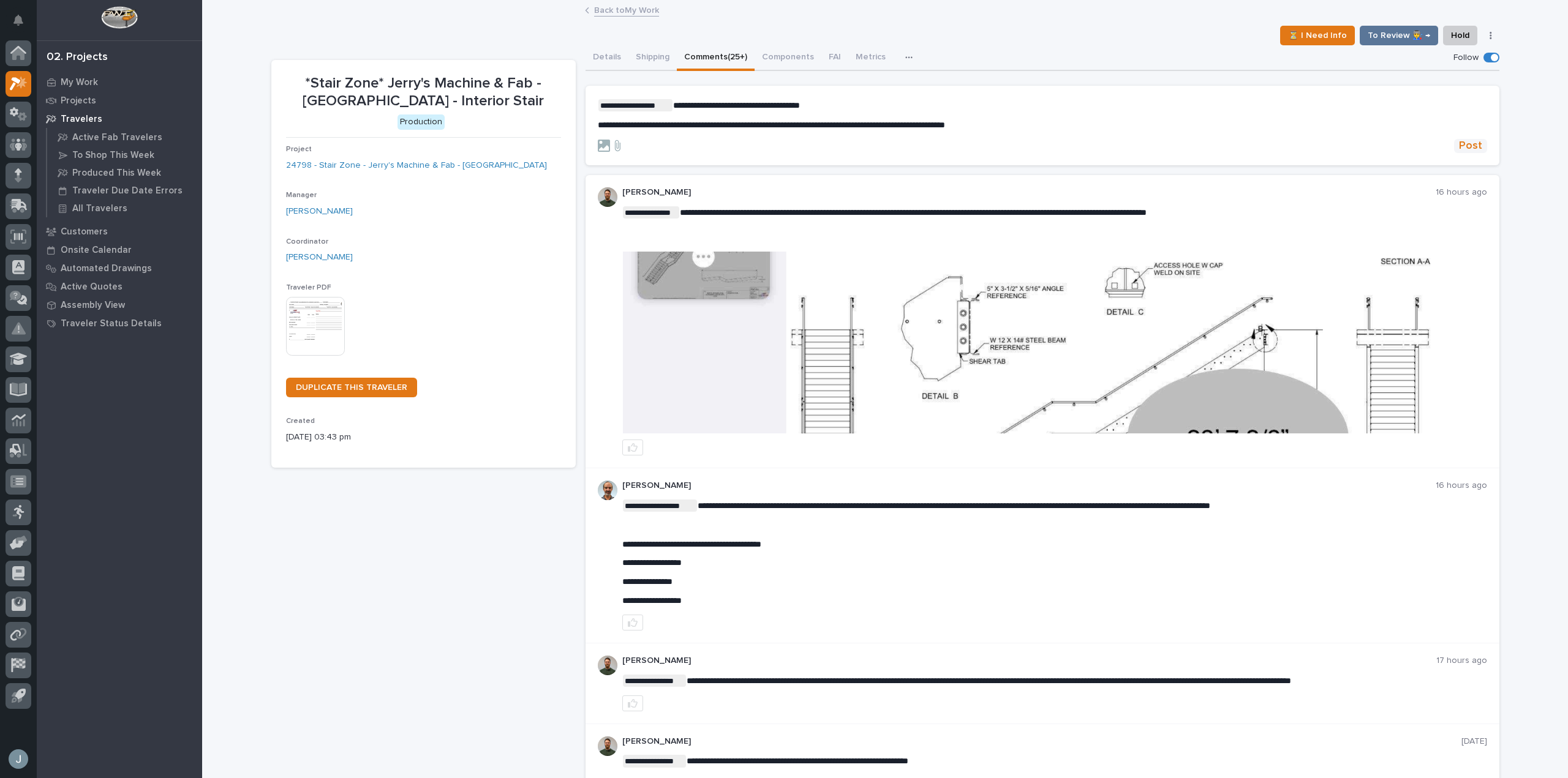
click at [1465, 148] on span "Post" at bounding box center [1470, 146] width 23 height 14
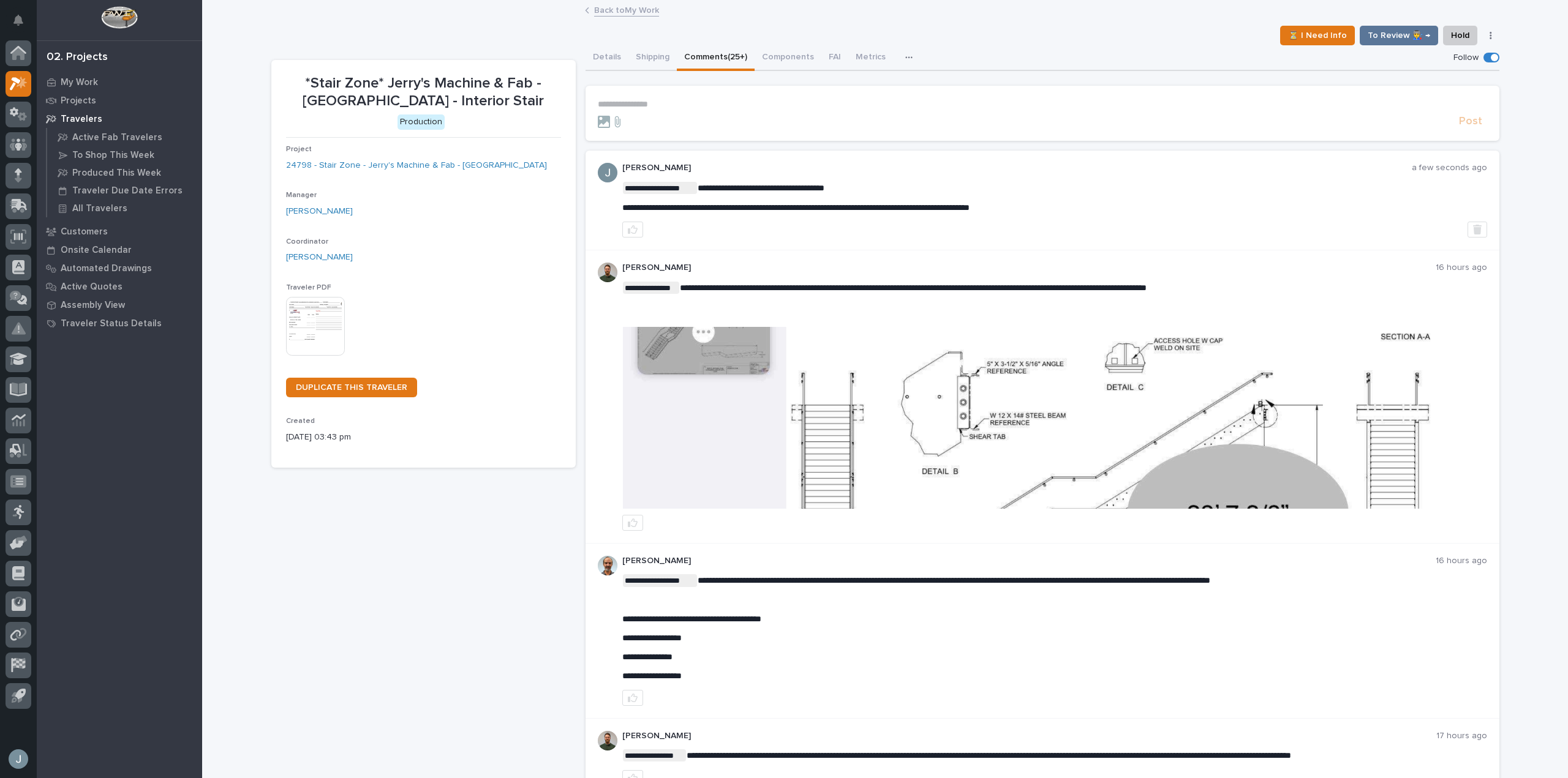
click at [1100, 392] on img at bounding box center [1055, 418] width 863 height 182
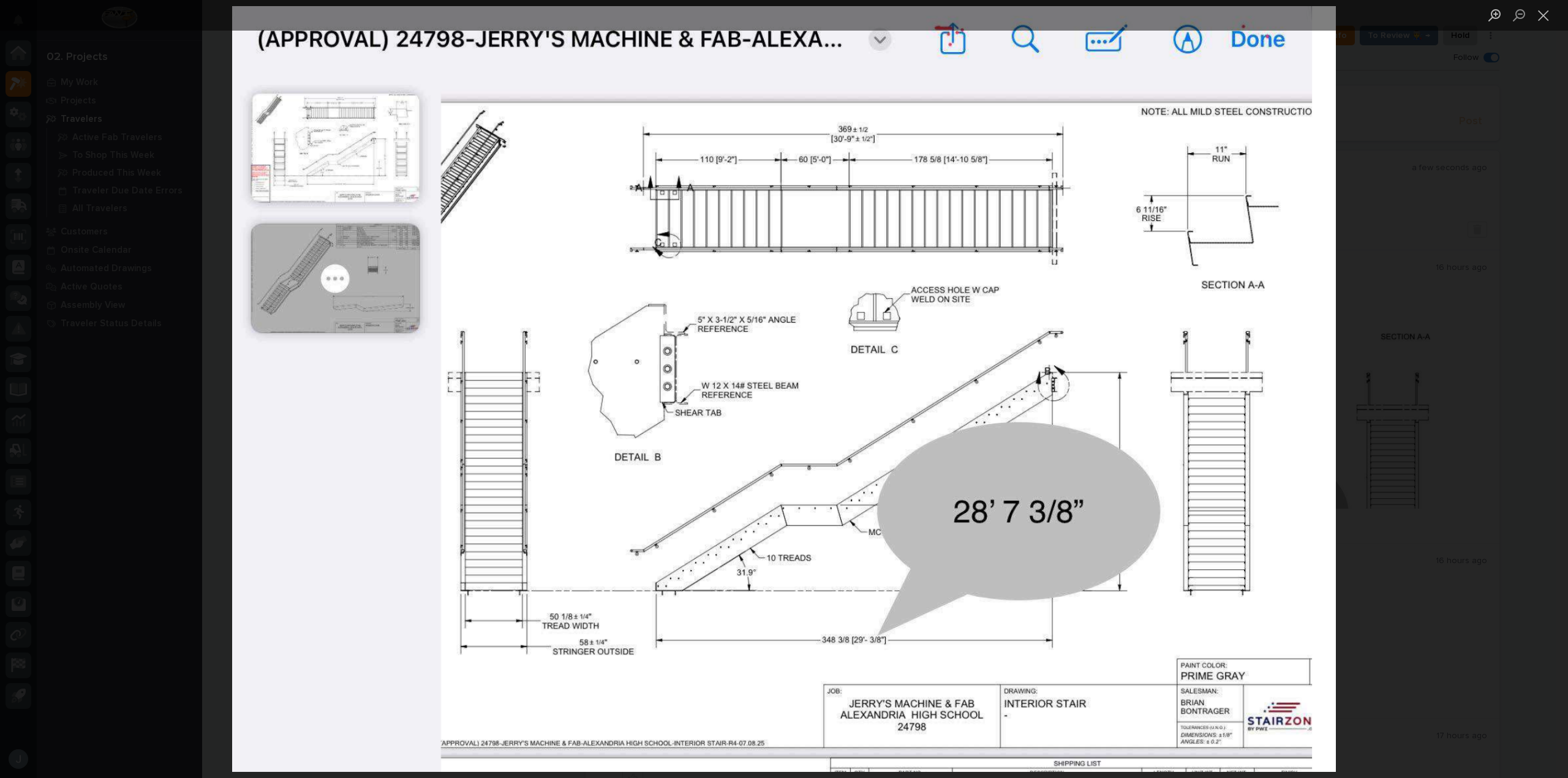
click at [1273, 416] on img "Lightbox" at bounding box center [784, 389] width 1104 height 766
click at [1365, 407] on div "Lightbox" at bounding box center [784, 389] width 1568 height 778
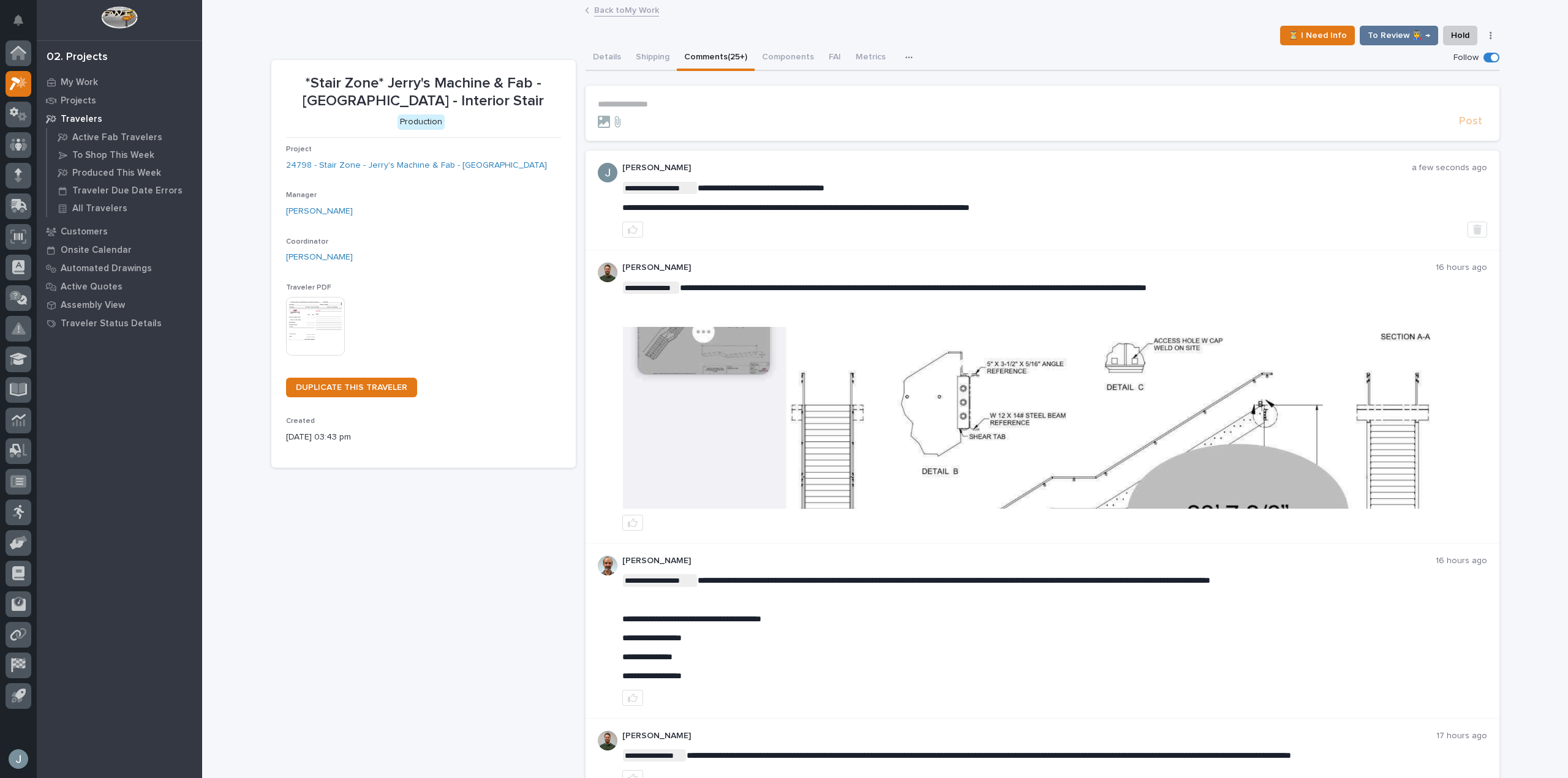
scroll to position [86, 0]
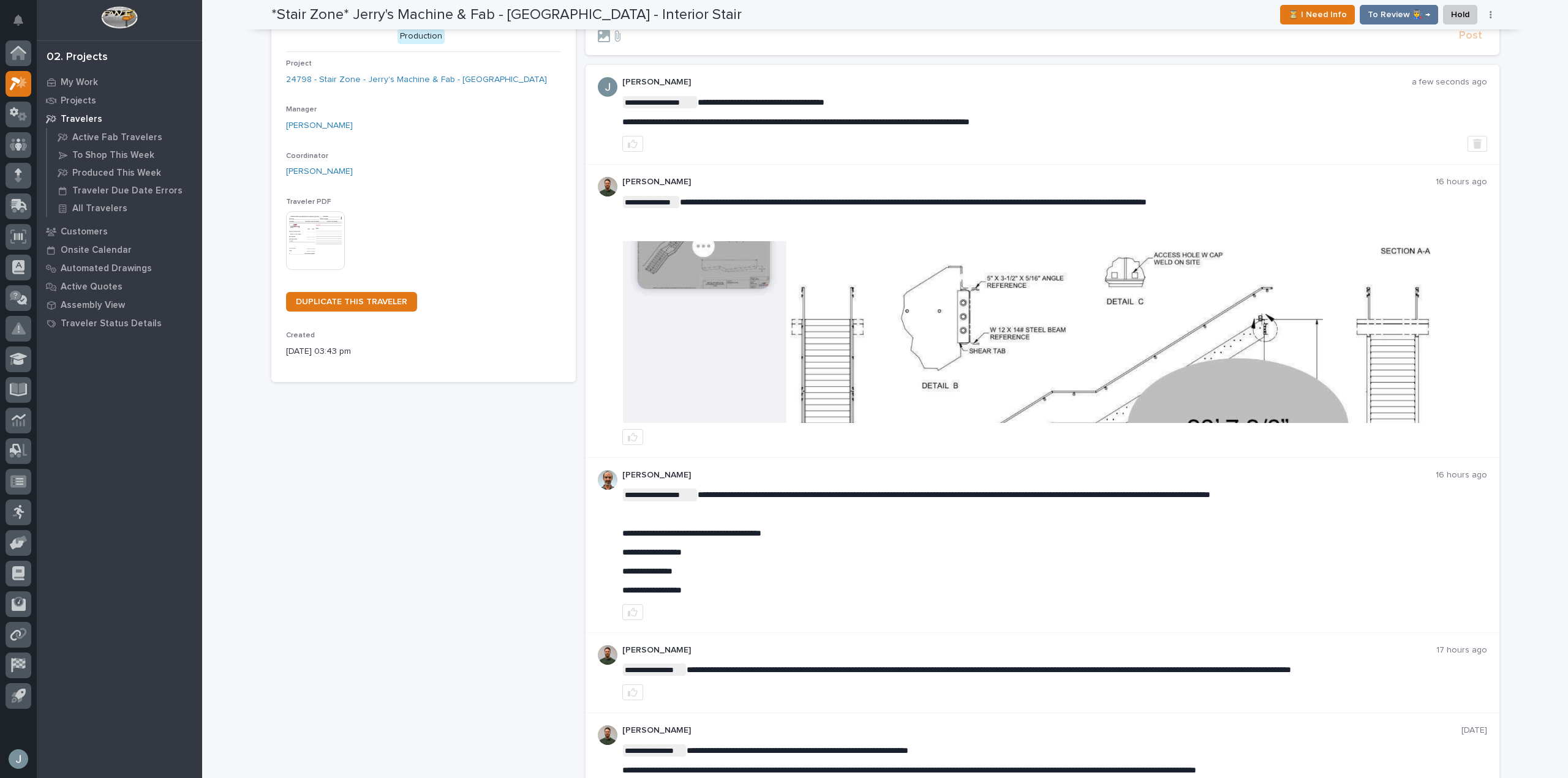
click at [89, 119] on p "Travelers" at bounding box center [81, 119] width 42 height 11
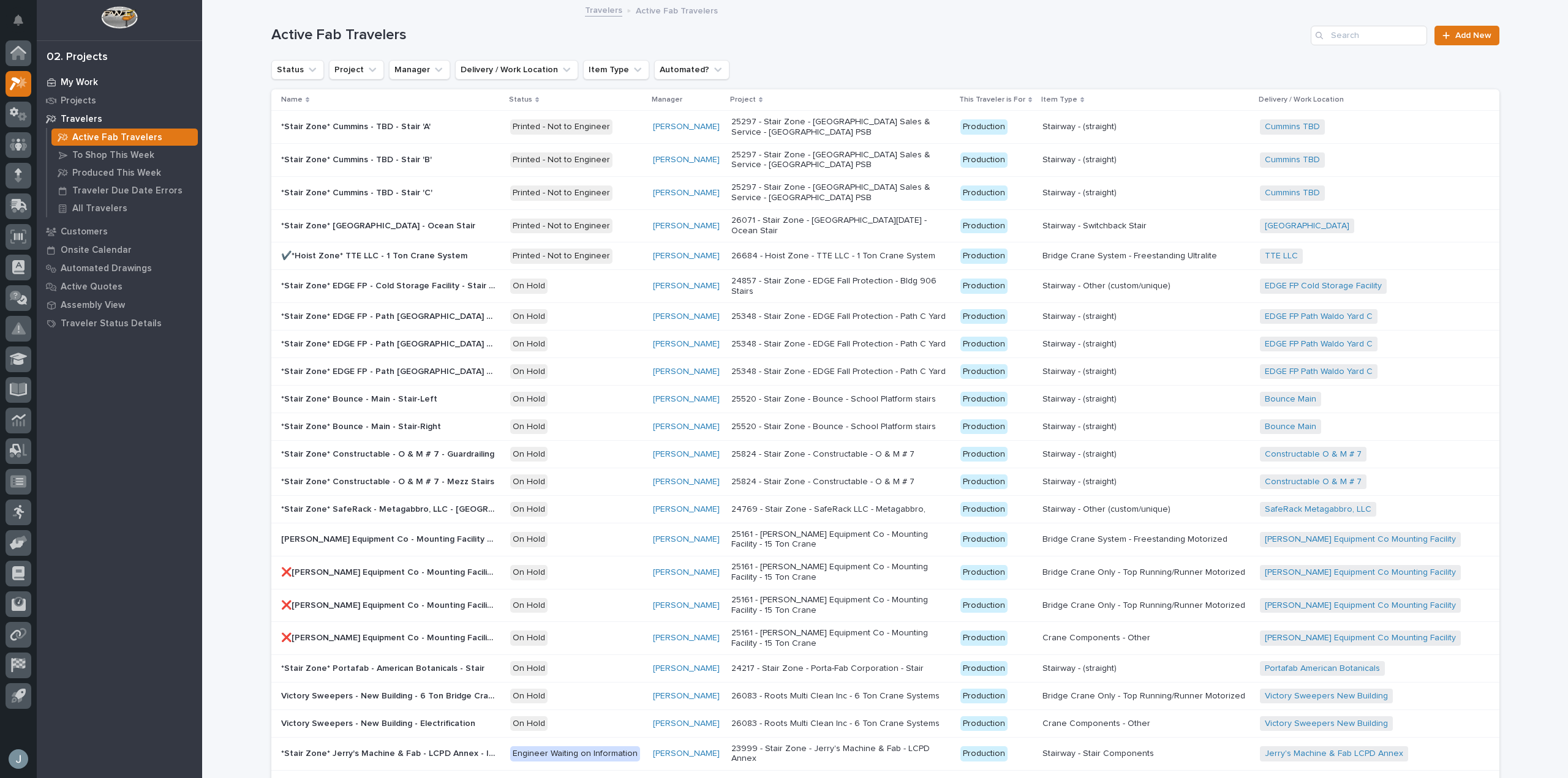
click at [68, 86] on p "My Work" at bounding box center [79, 83] width 37 height 11
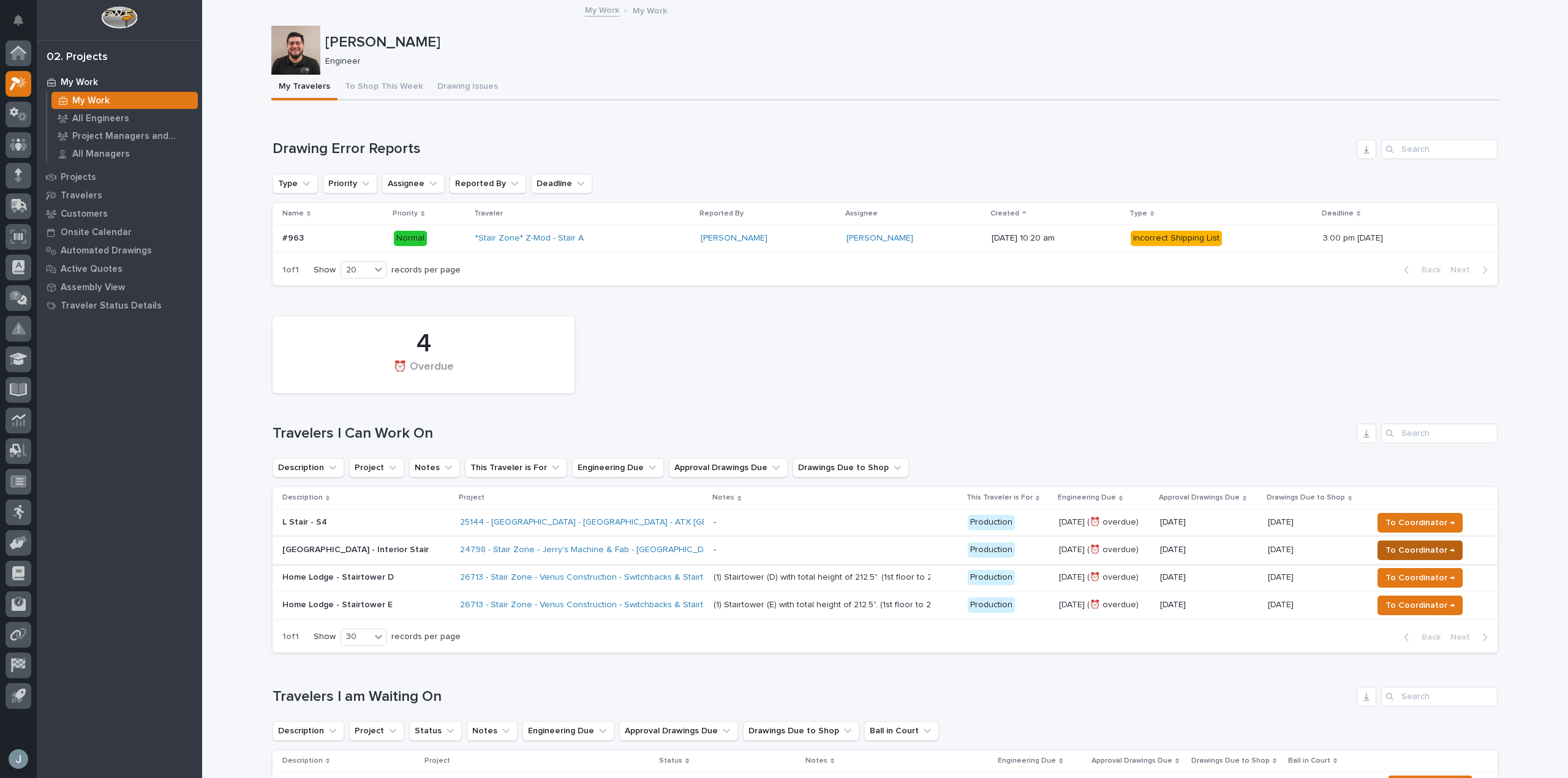
click at [1416, 553] on span "To Coordinator →" at bounding box center [1420, 550] width 70 height 14
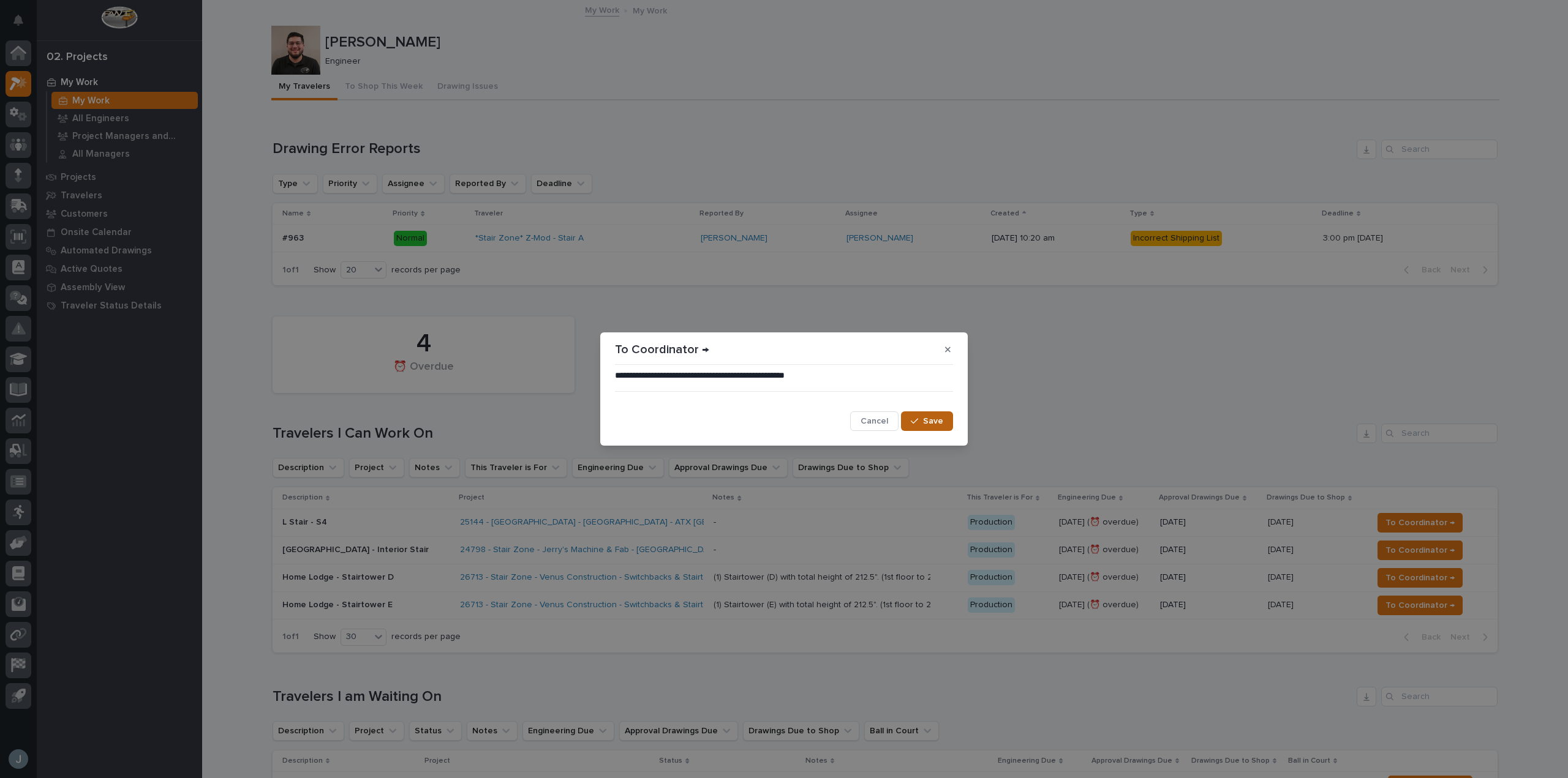
click at [940, 419] on span "Save" at bounding box center [932, 421] width 21 height 11
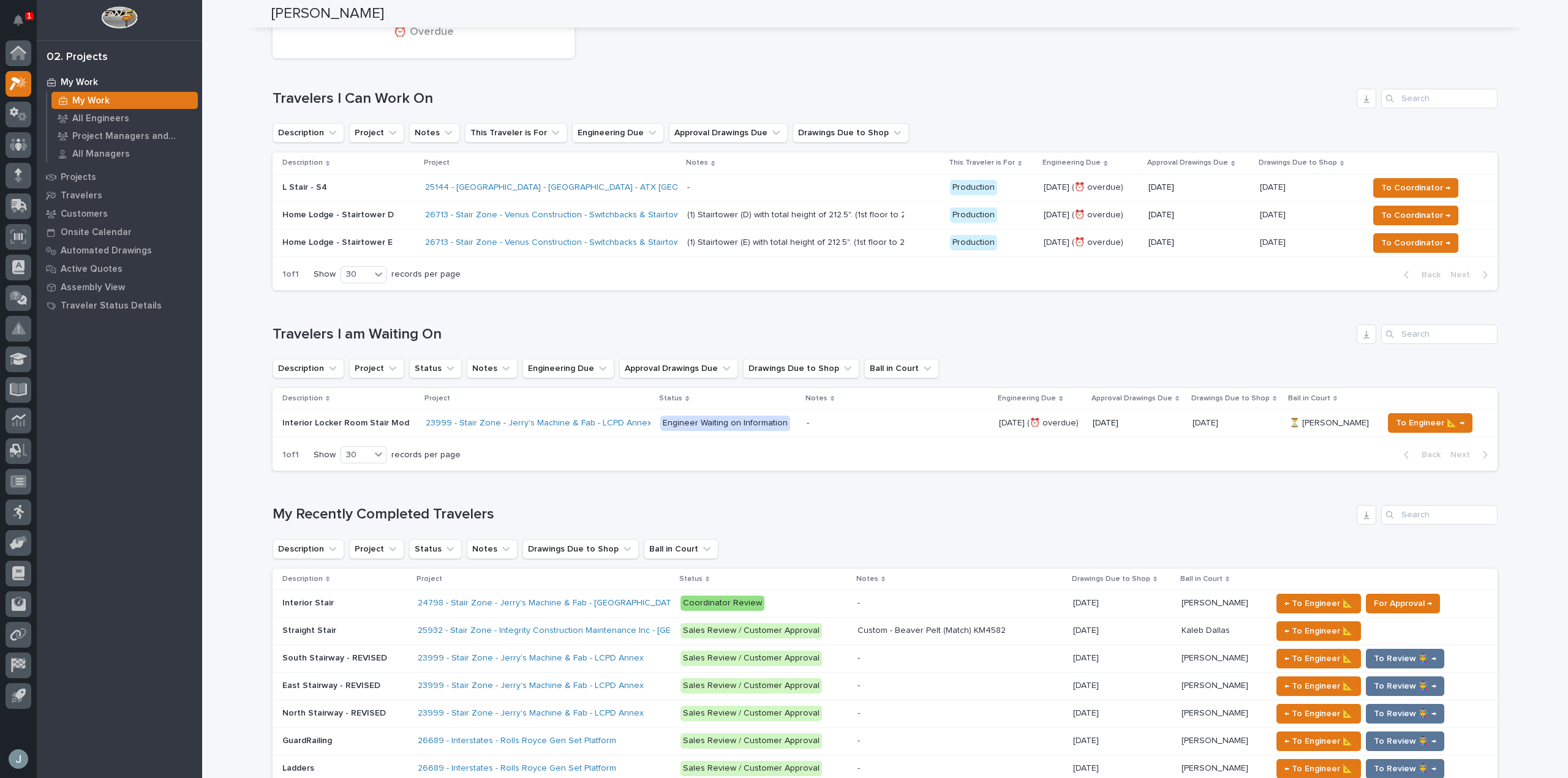
scroll to position [367, 0]
